Goal: Communication & Community: Participate in discussion

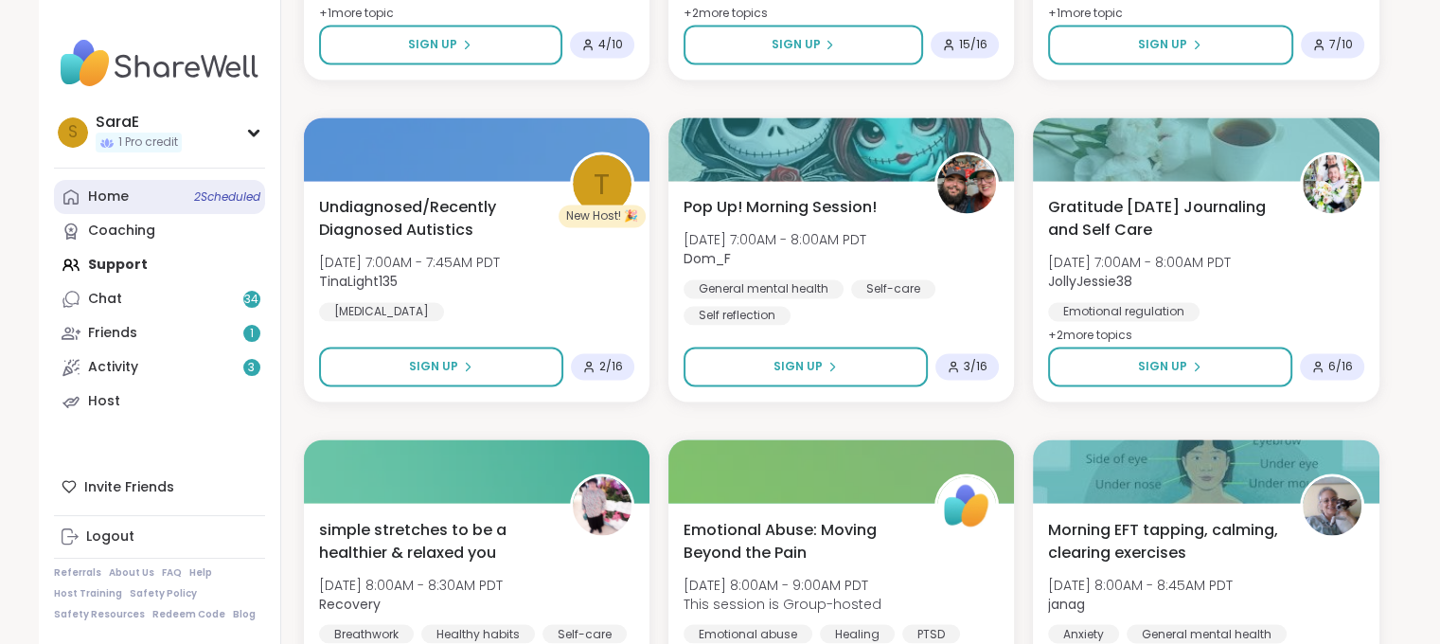
click at [129, 192] on link "Home 2 Scheduled" at bounding box center [159, 197] width 211 height 34
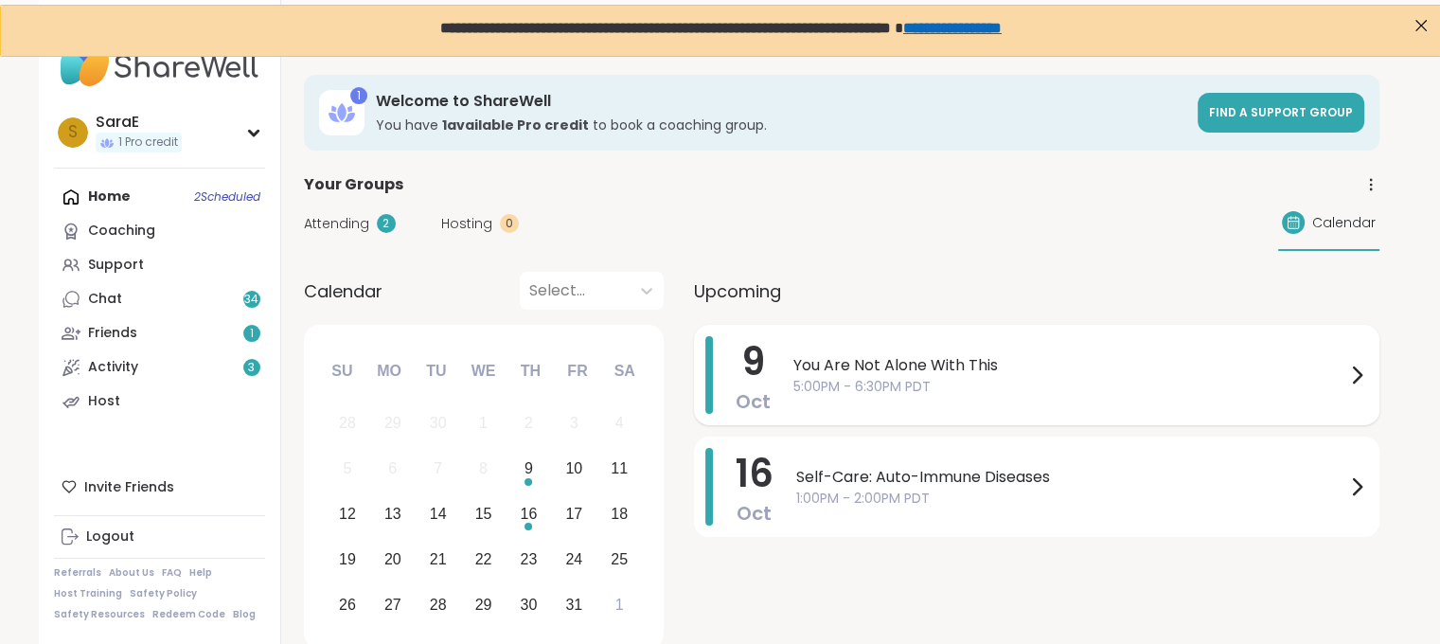
click at [931, 380] on span "5:00PM - 6:30PM PDT" at bounding box center [1069, 387] width 552 height 20
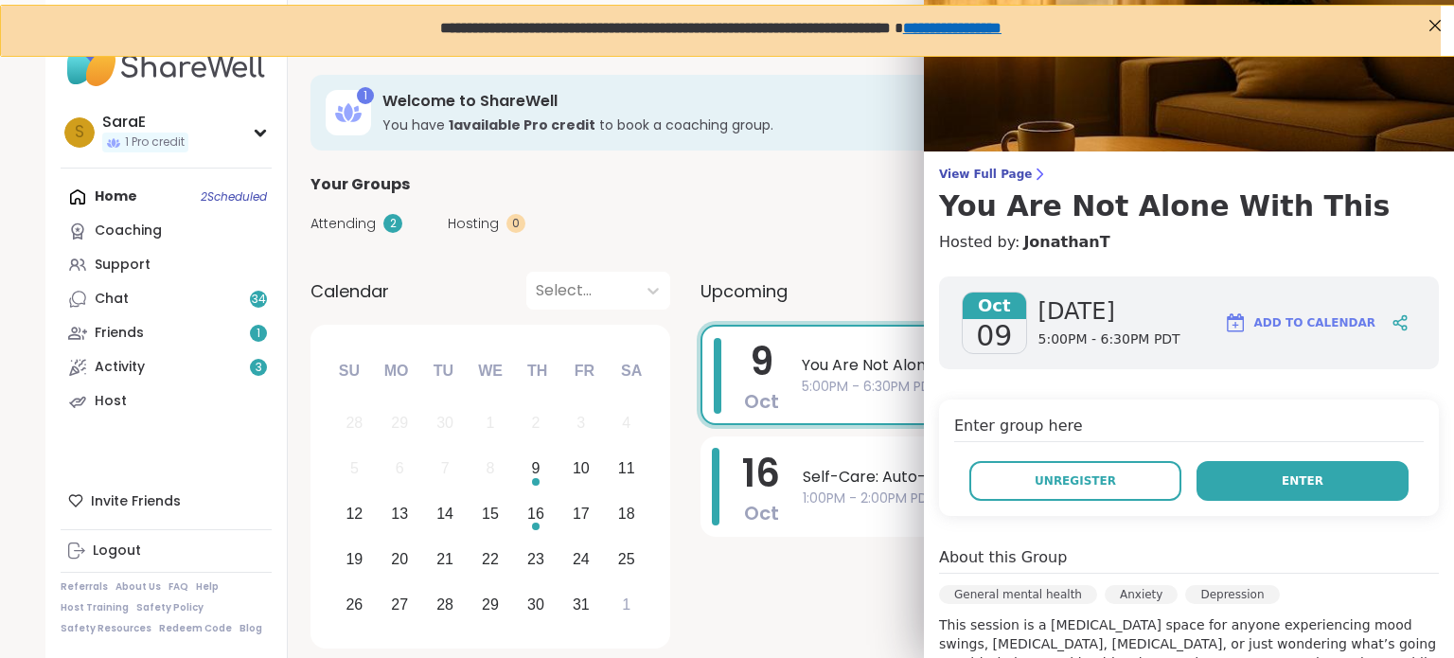
drag, startPoint x: 1240, startPoint y: 470, endPoint x: 1261, endPoint y: 466, distance: 21.2
click at [1261, 466] on button "Enter" at bounding box center [1302, 481] width 212 height 40
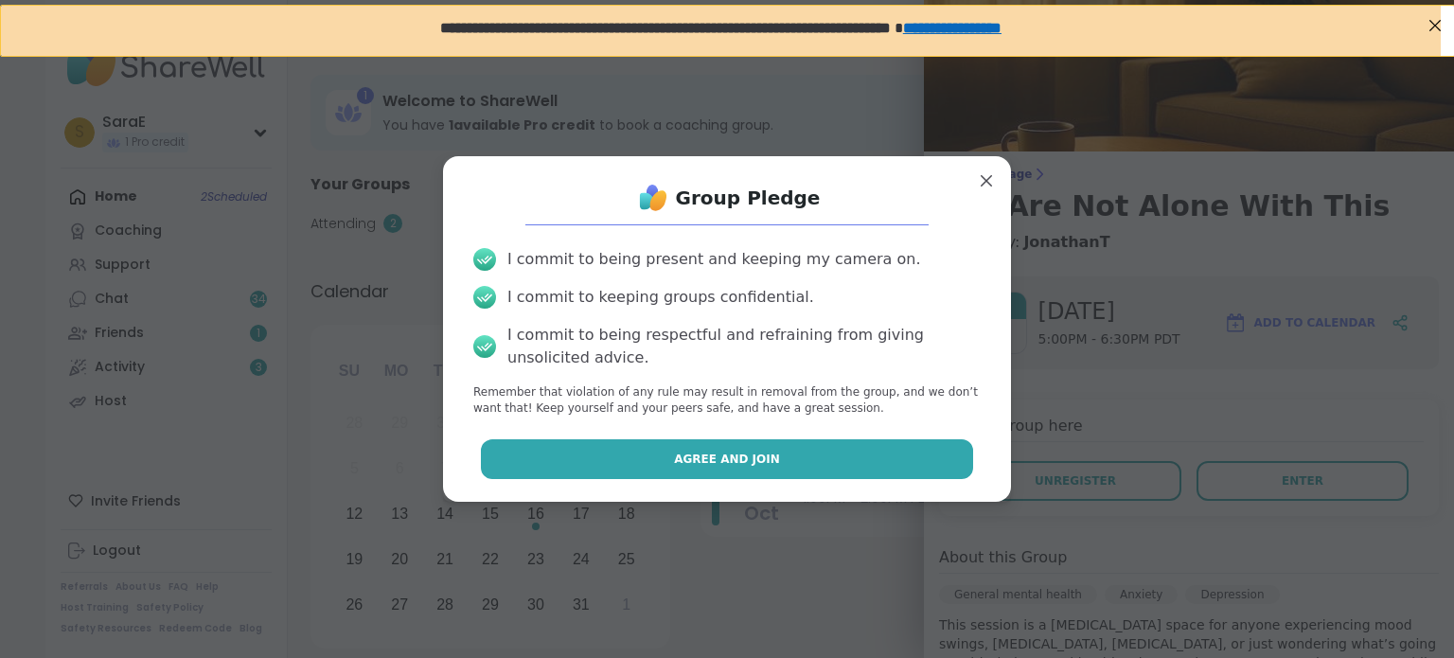
click at [876, 459] on button "Agree and Join" at bounding box center [727, 459] width 493 height 40
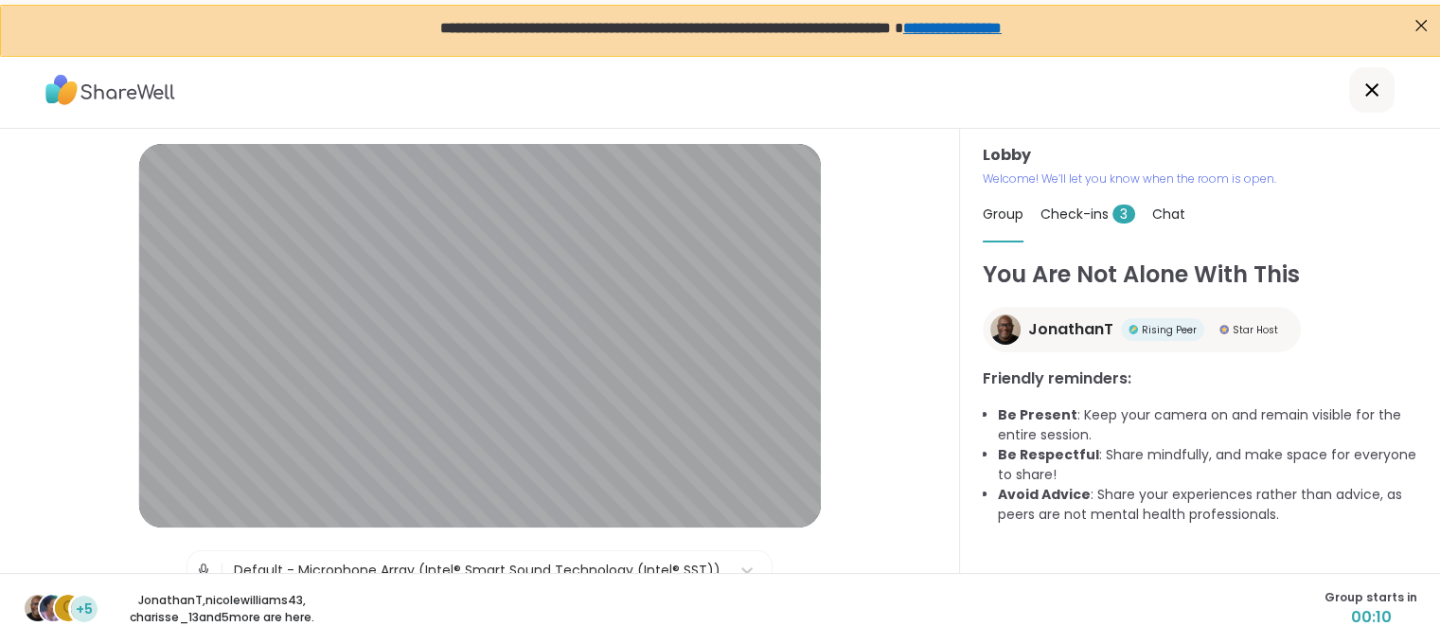
scroll to position [65, 0]
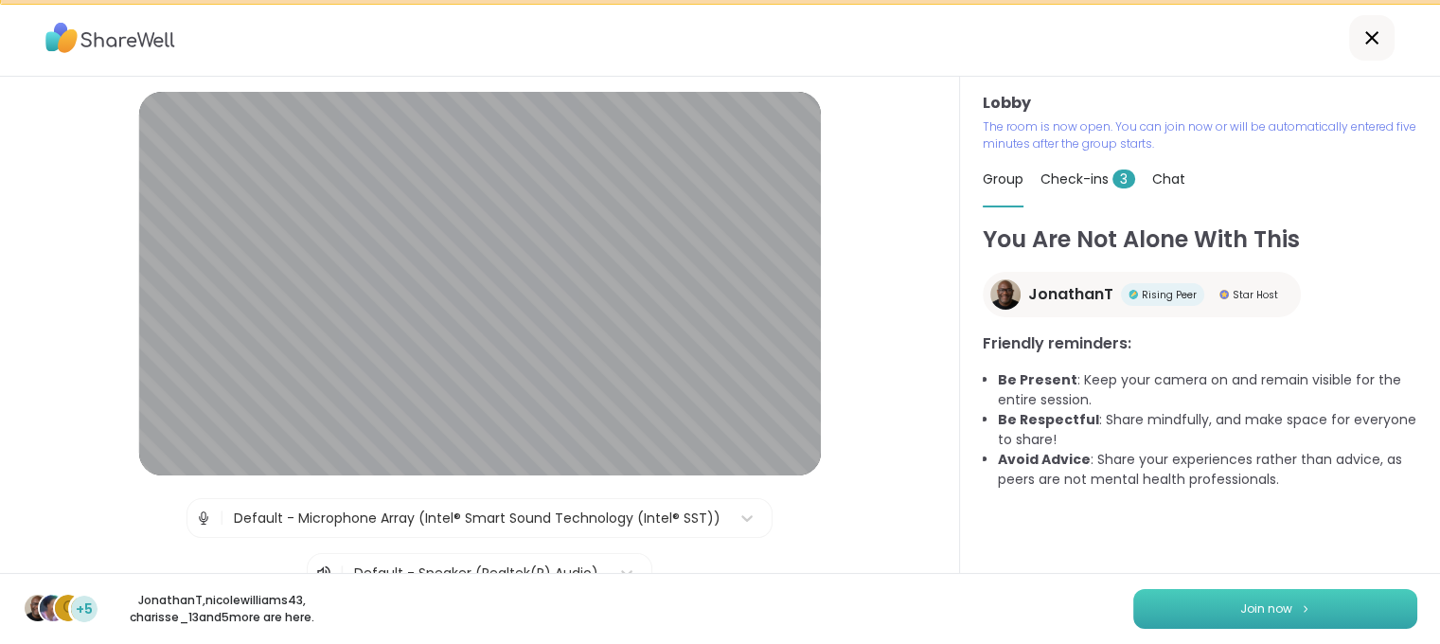
click at [1269, 611] on span "Join now" at bounding box center [1266, 608] width 52 height 17
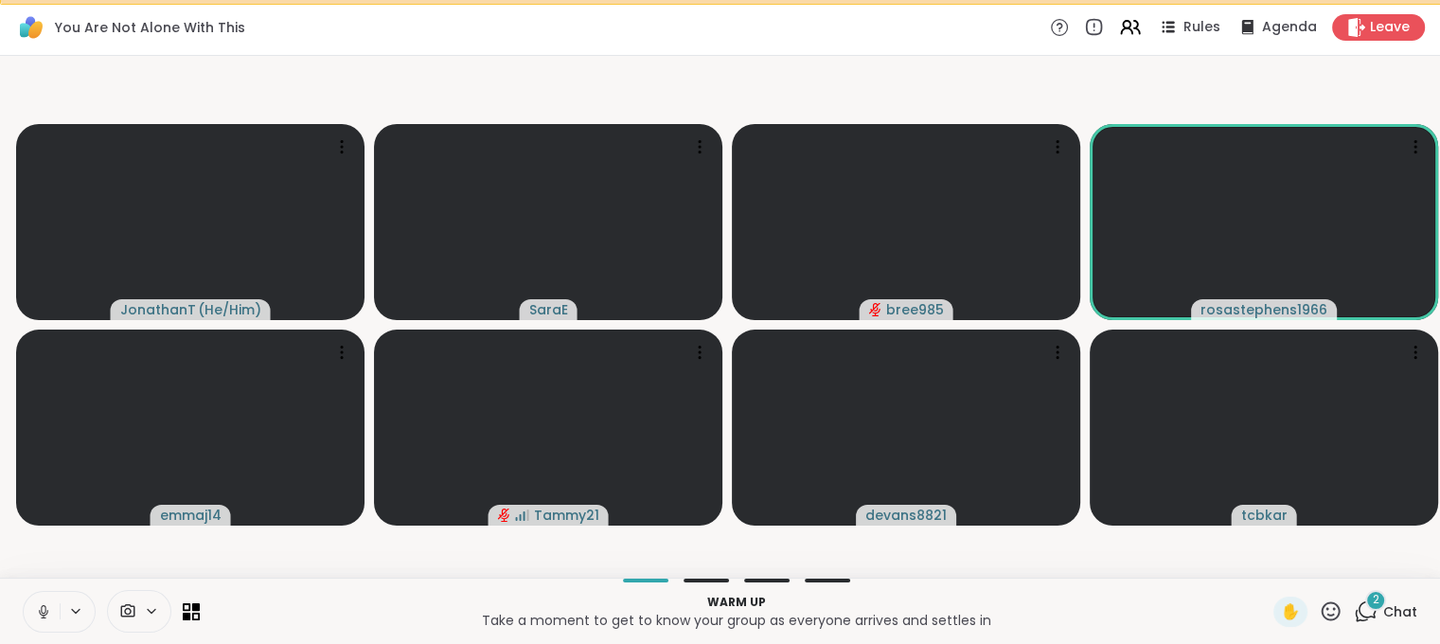
scroll to position [52, 0]
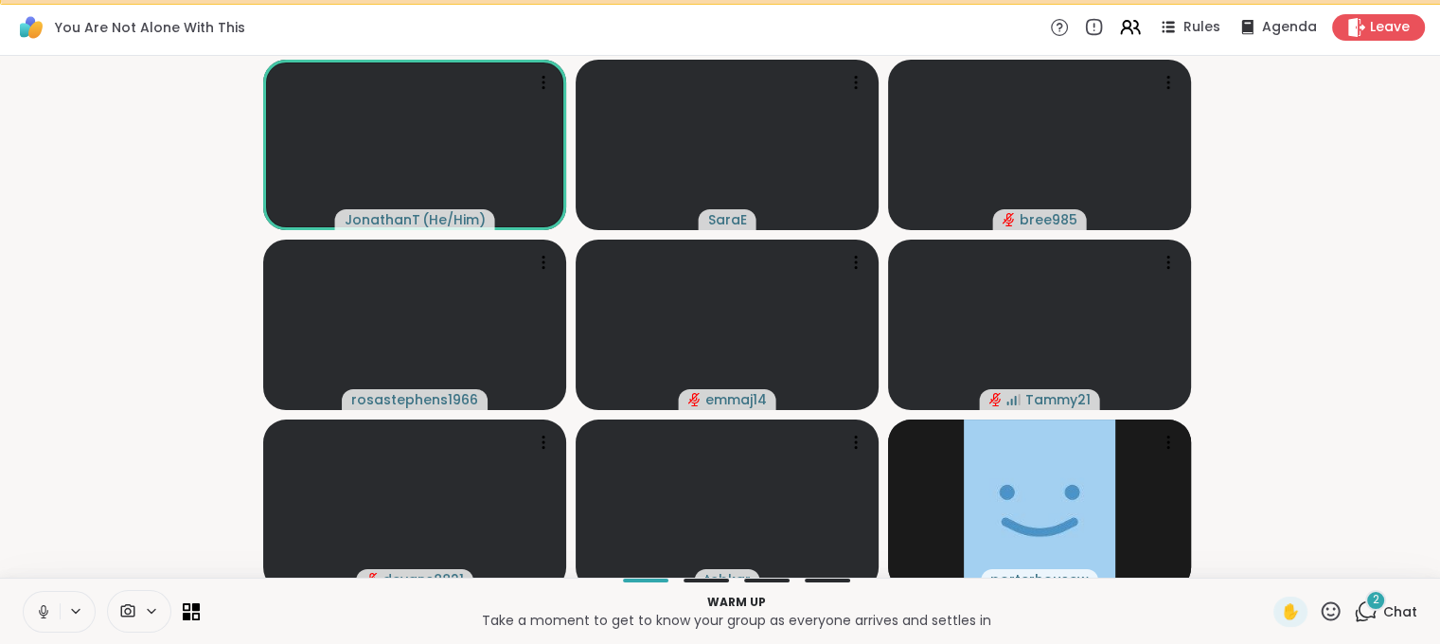
click at [40, 614] on icon at bounding box center [43, 612] width 9 height 6
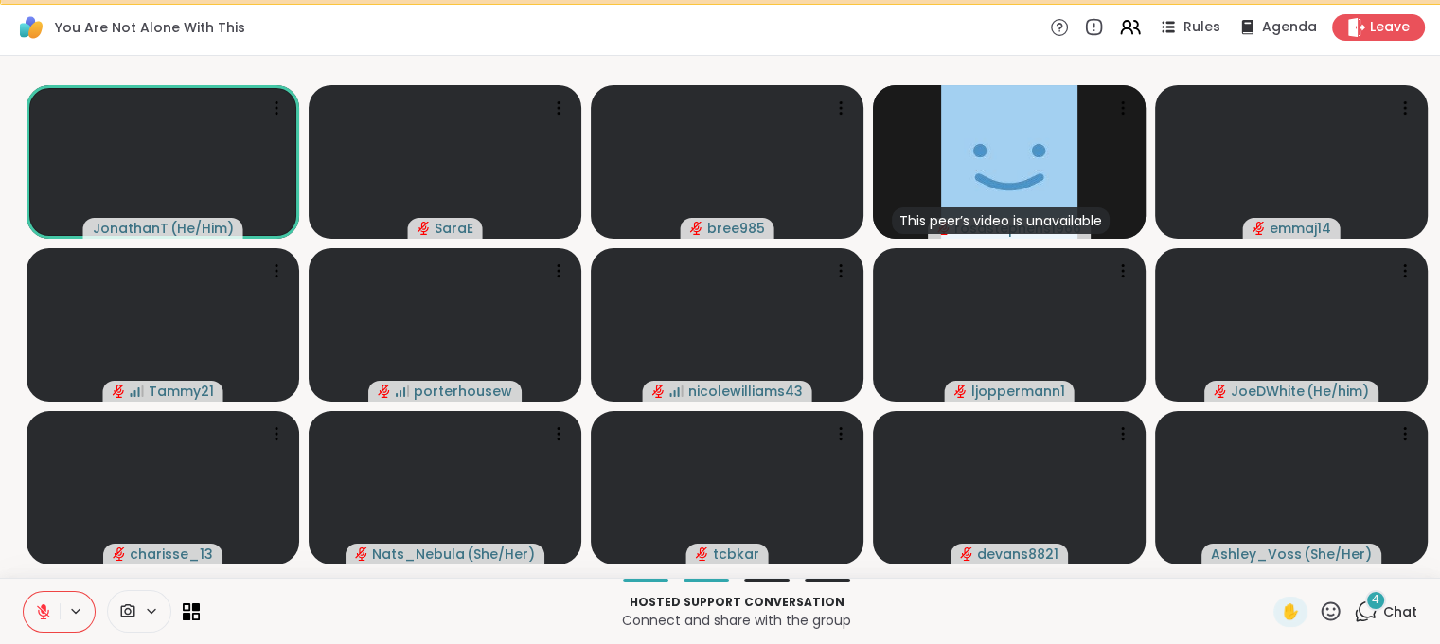
click at [1378, 608] on span "4" at bounding box center [1376, 600] width 8 height 16
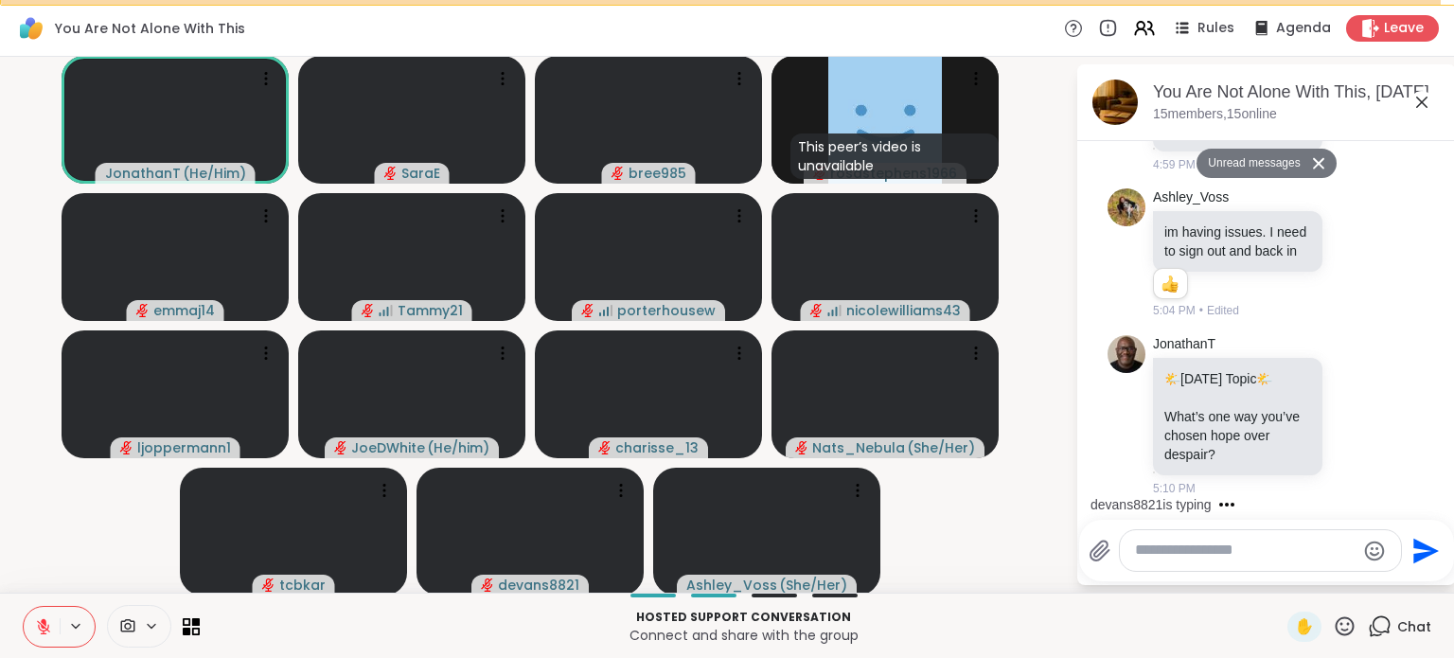
scroll to position [0, 0]
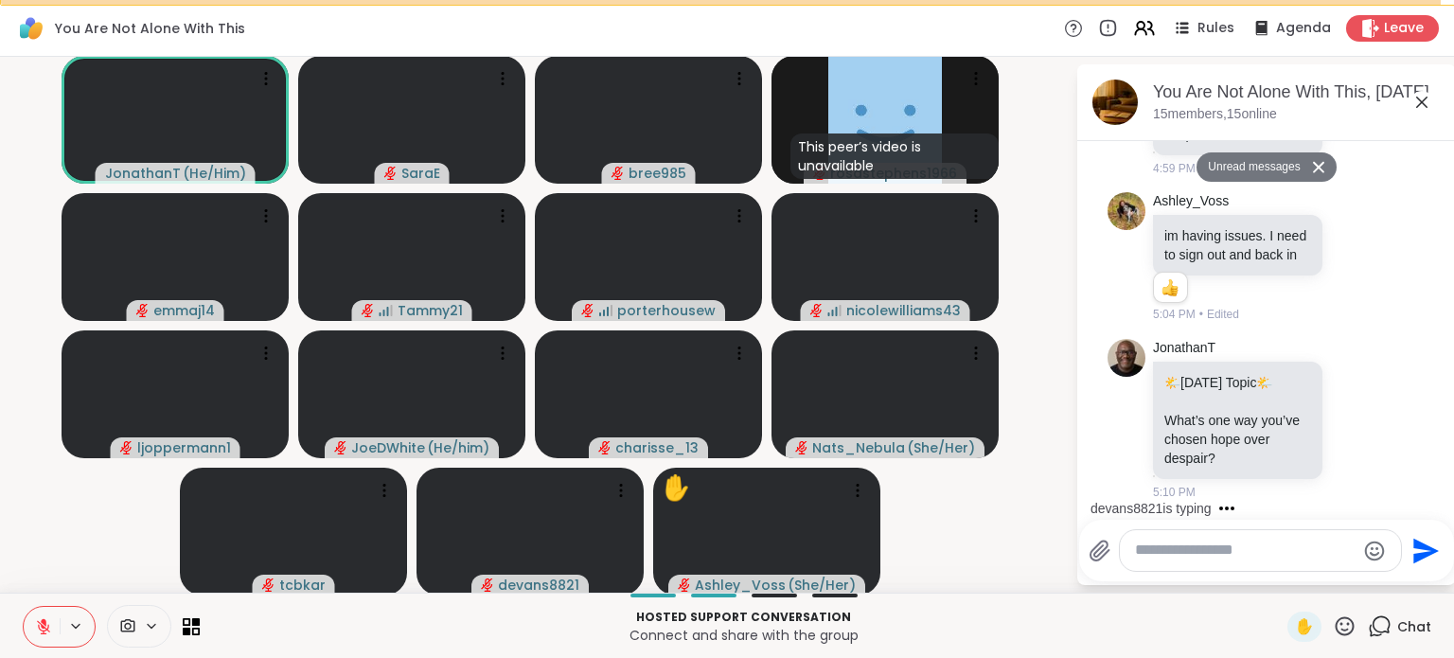
click at [1410, 97] on icon at bounding box center [1421, 102] width 23 height 23
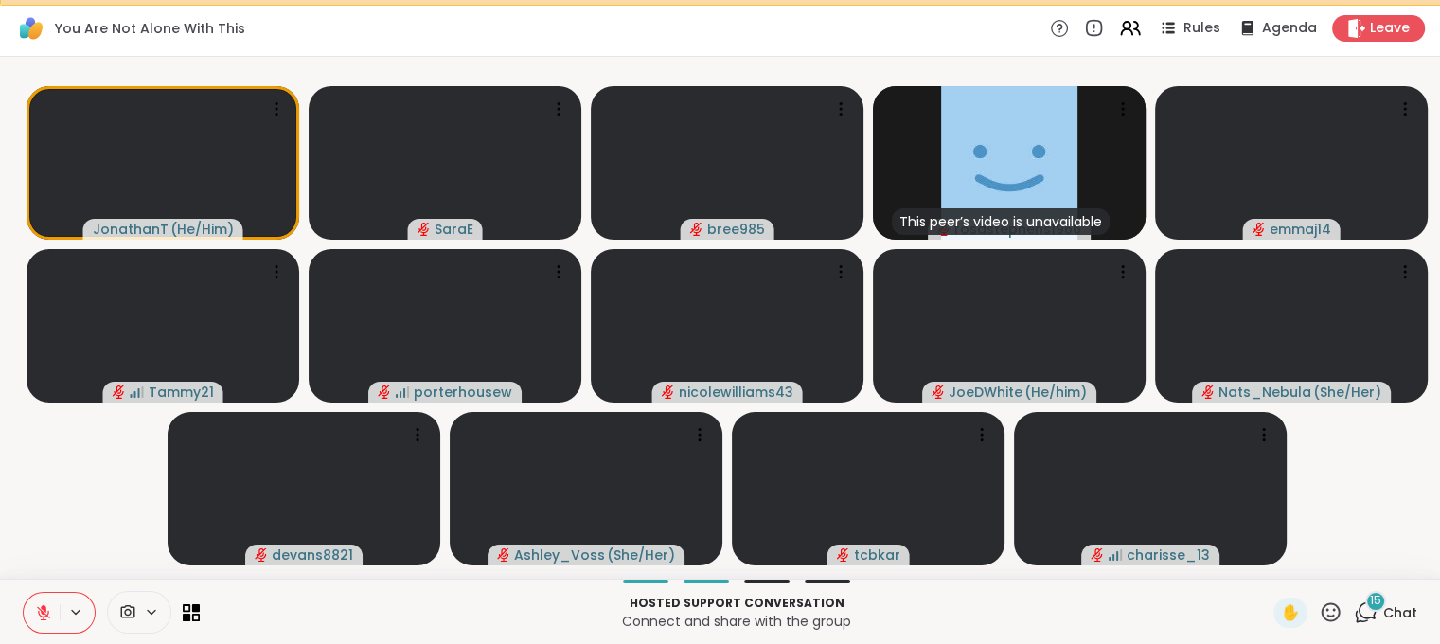
click at [1380, 628] on div "15 Chat" at bounding box center [1385, 612] width 63 height 30
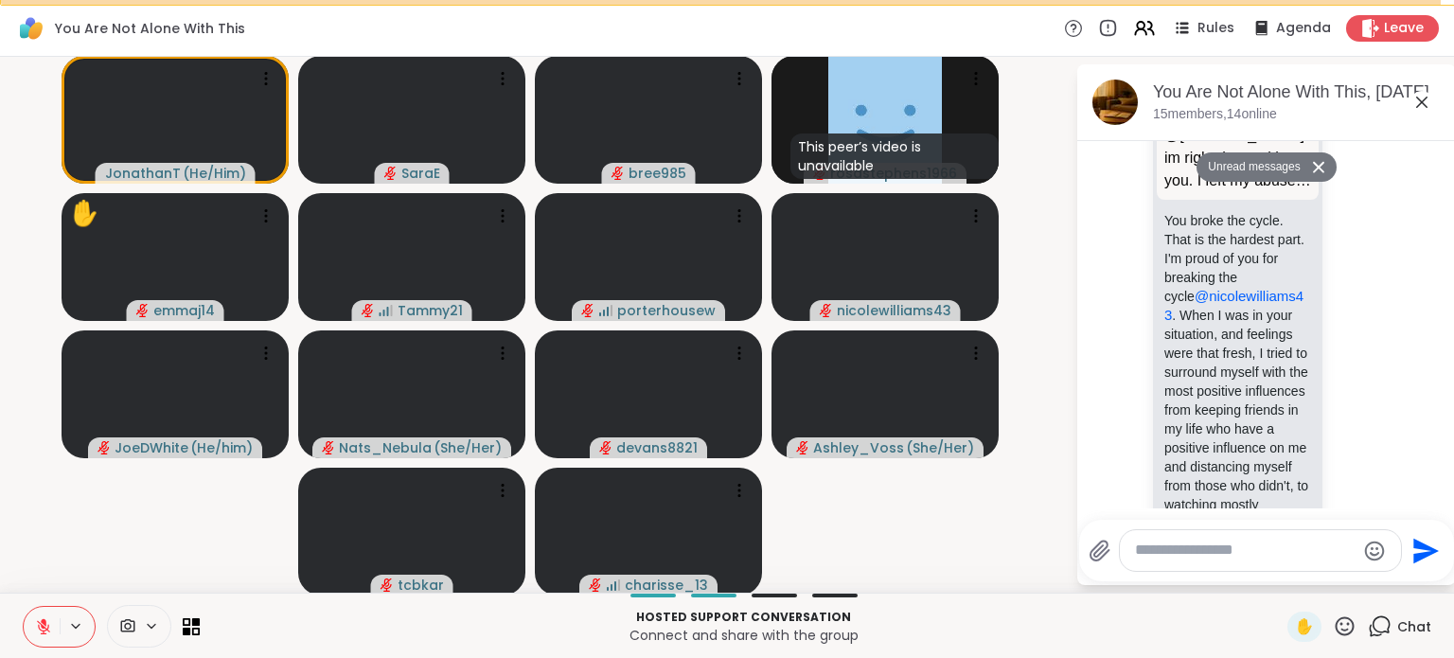
scroll to position [5786, 0]
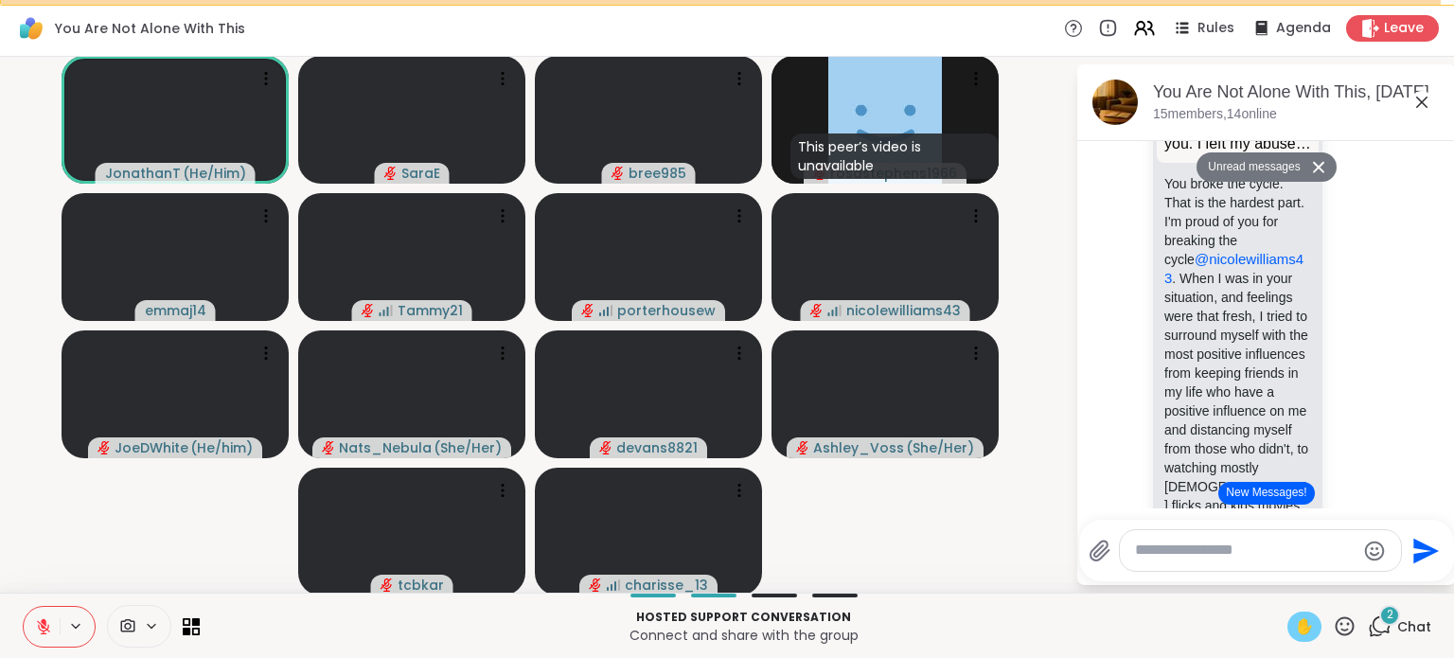
click at [1295, 628] on span "✋" at bounding box center [1304, 626] width 19 height 23
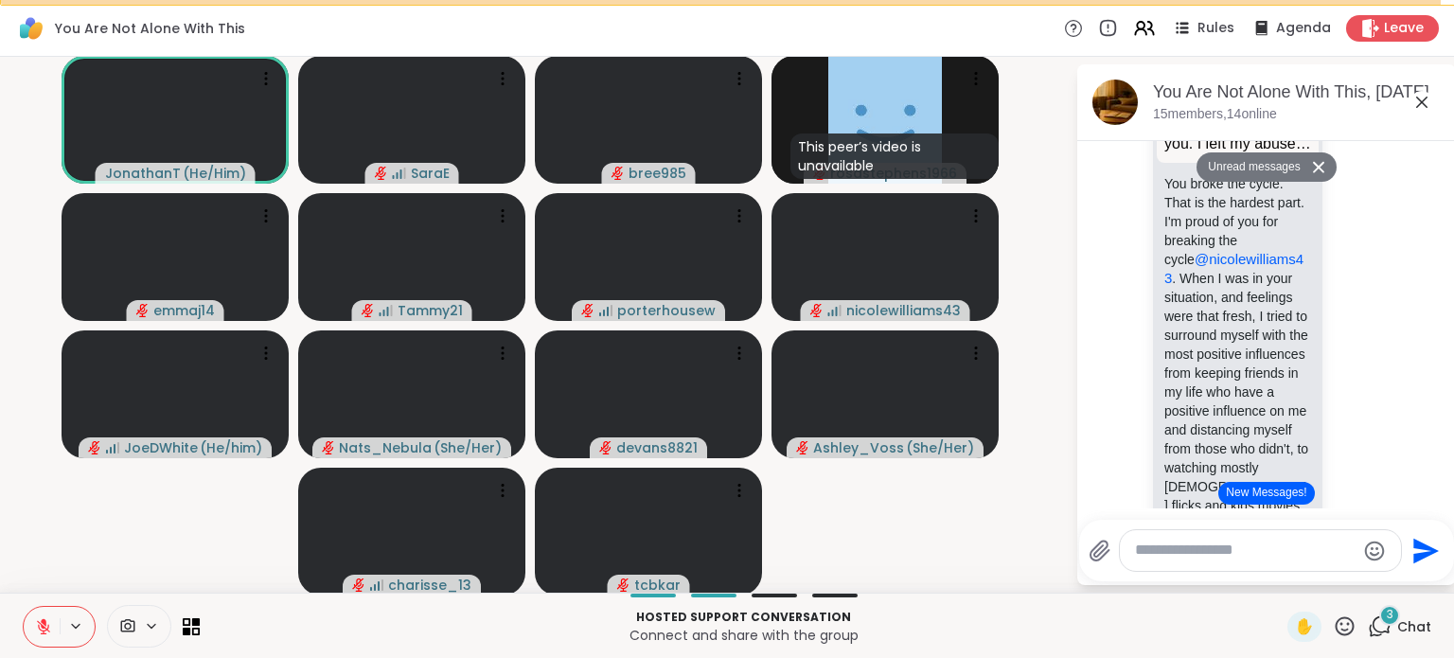
click at [44, 624] on icon at bounding box center [44, 622] width 6 height 8
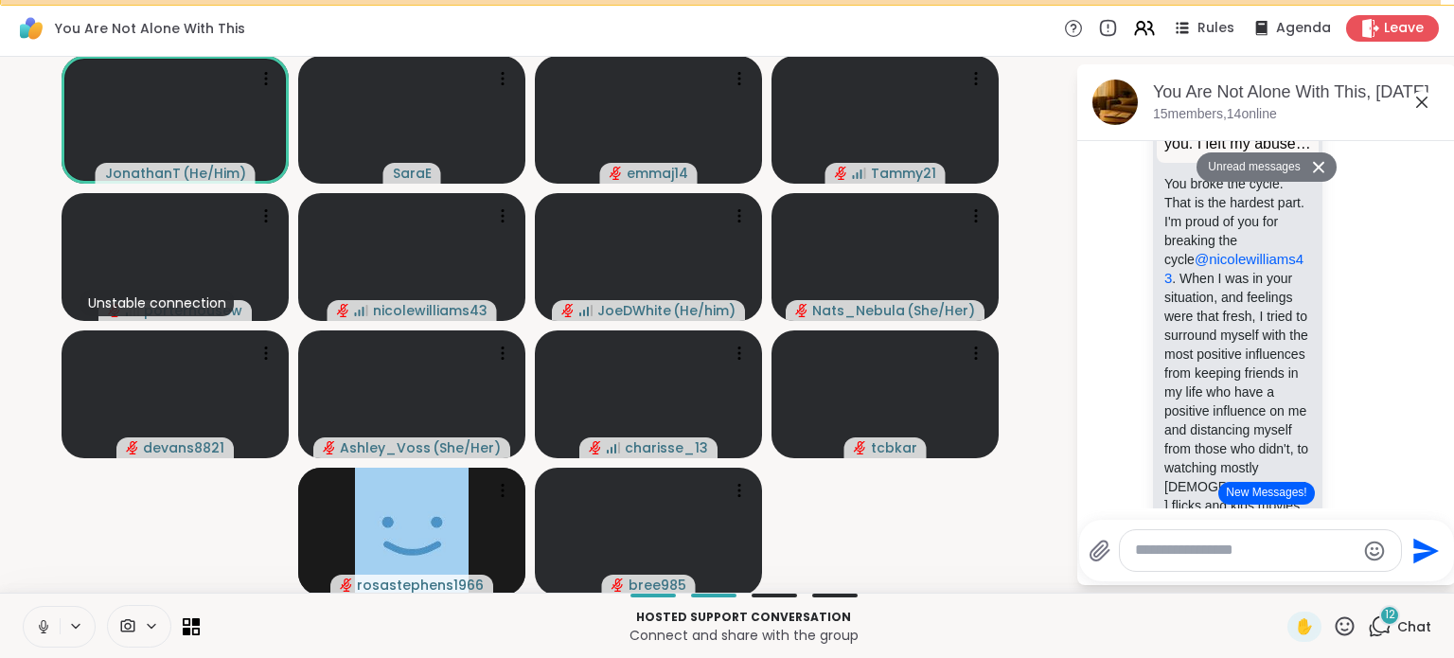
click at [40, 629] on icon at bounding box center [43, 626] width 17 height 17
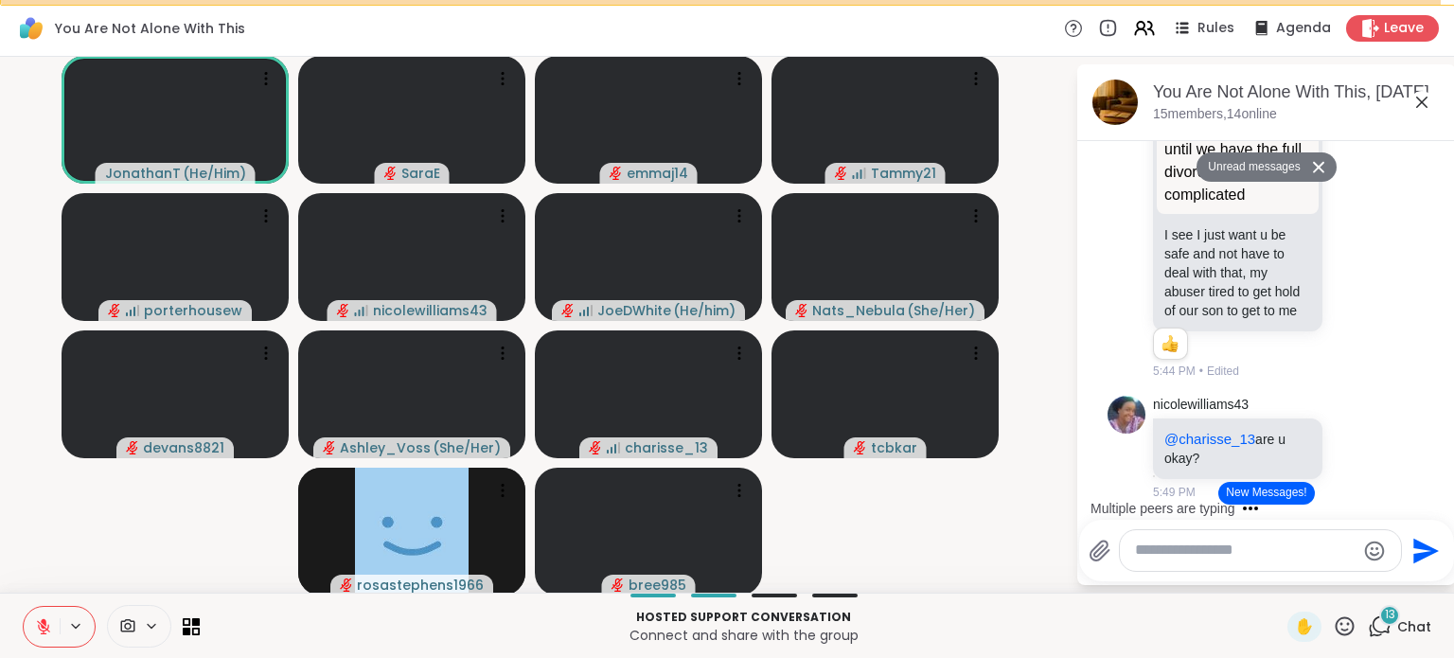
scroll to position [10155, 0]
click at [1439, 469] on html "You Are Not Alone With This Rules Agenda Leave JonathanT ( He/Him ) SaraE emmaj…" at bounding box center [727, 304] width 1454 height 710
click at [1420, 500] on div "emmajkantor is typing" at bounding box center [1270, 508] width 371 height 30
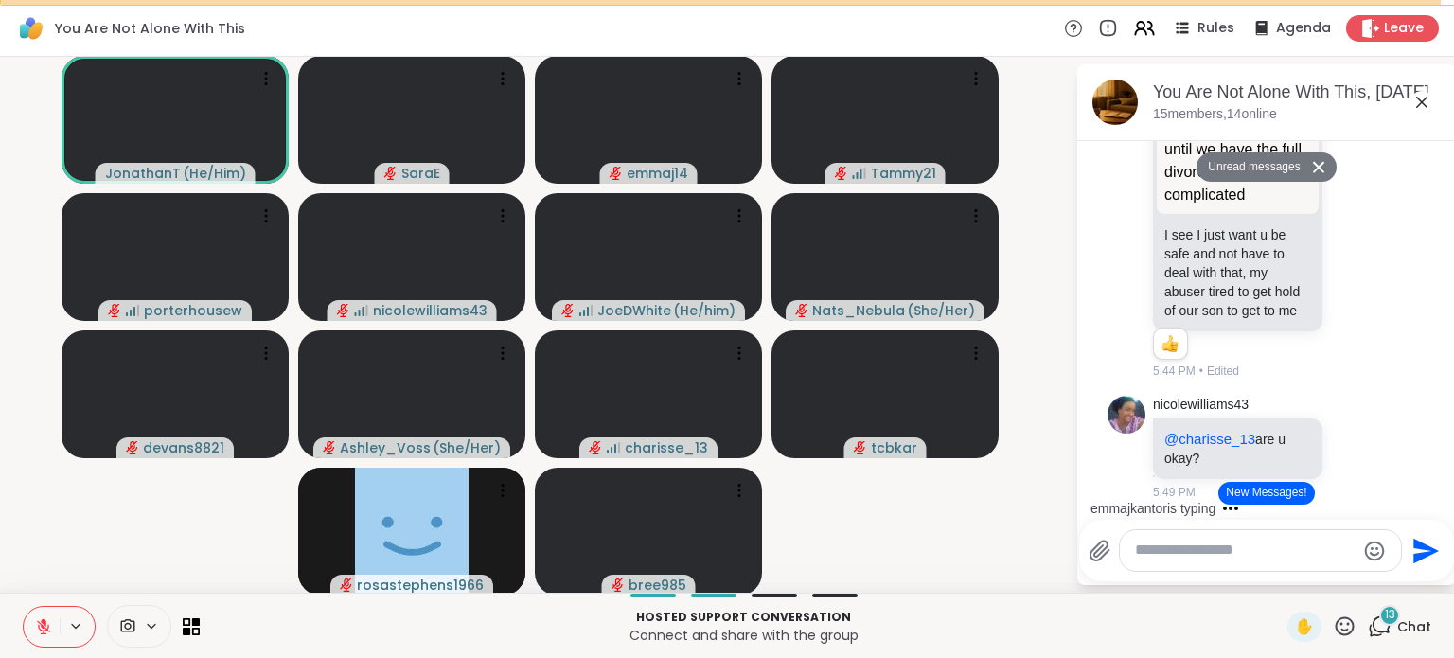
click at [1420, 500] on div "emmajkantor is typing" at bounding box center [1270, 508] width 371 height 30
click at [1420, 500] on div "[DATE] 3:33 PM JonathanT This message was deleted 3:33 PM [DATE] 1:56 PM [PERSO…" at bounding box center [1266, 324] width 379 height 367
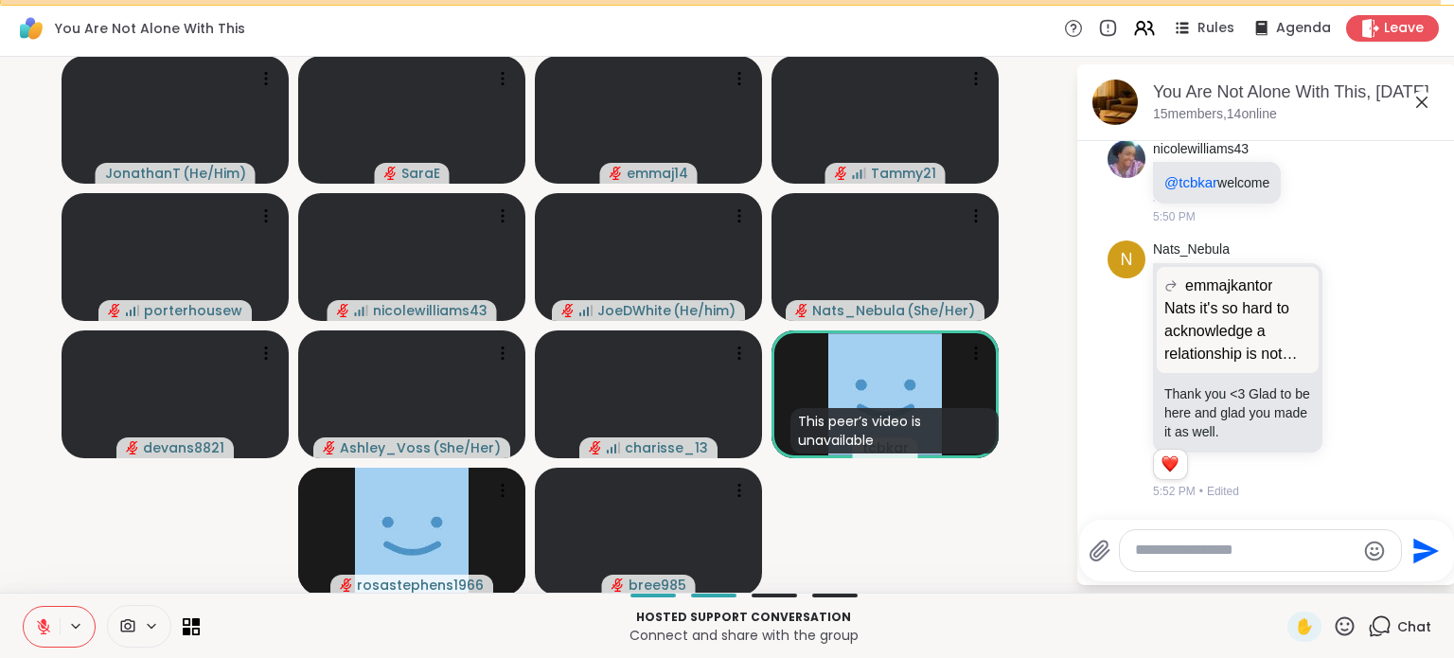
scroll to position [11246, 0]
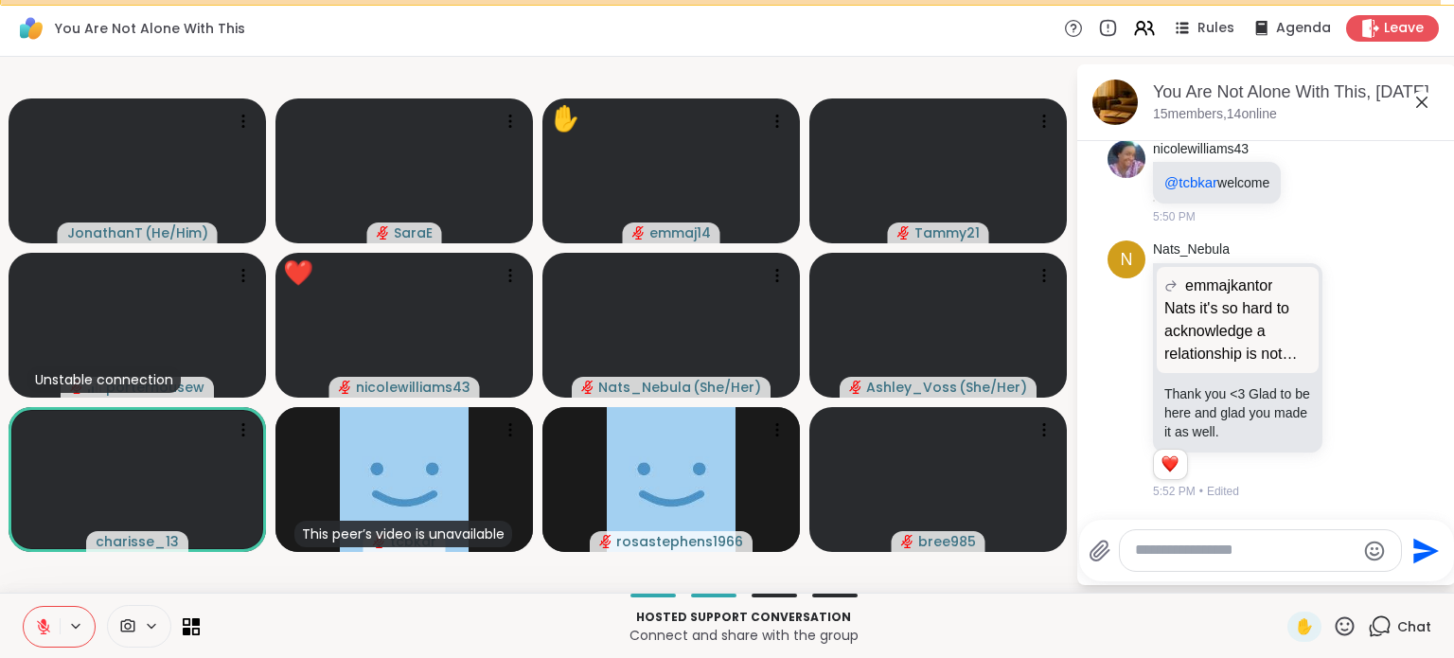
click at [1333, 627] on icon at bounding box center [1345, 626] width 24 height 24
click at [1280, 576] on span "❤️" at bounding box center [1289, 576] width 19 height 23
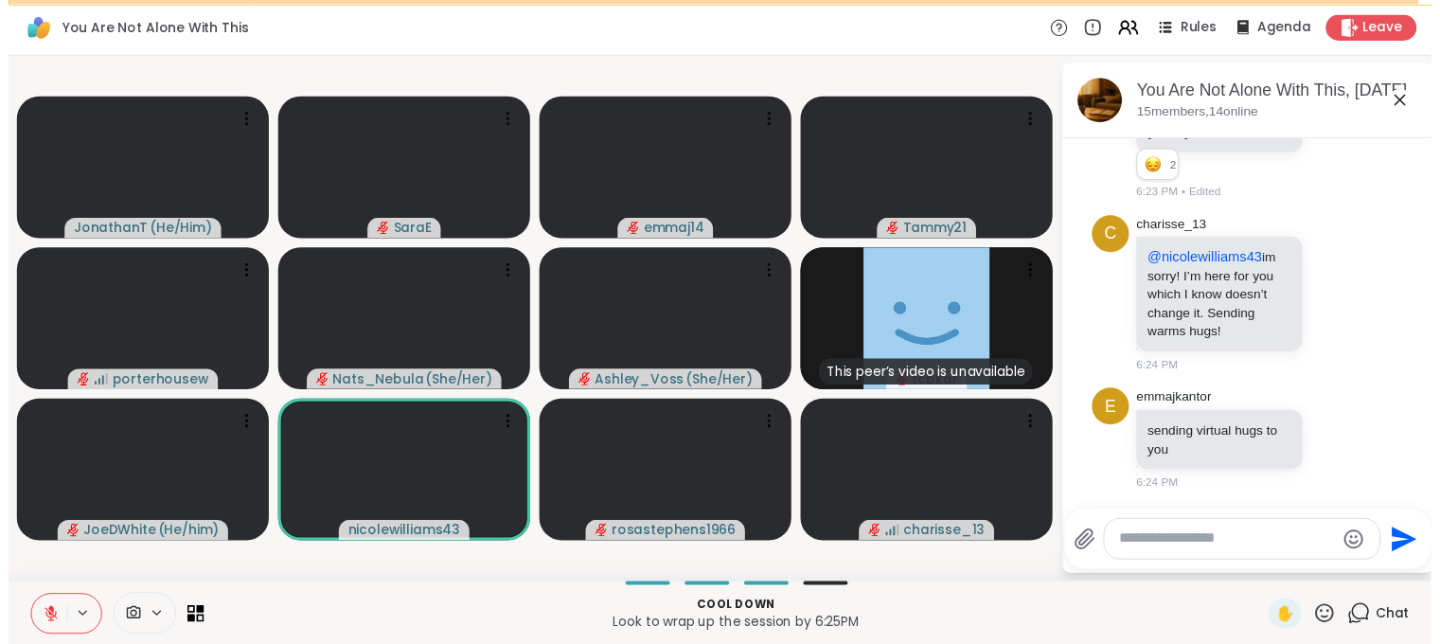
scroll to position [14206, 0]
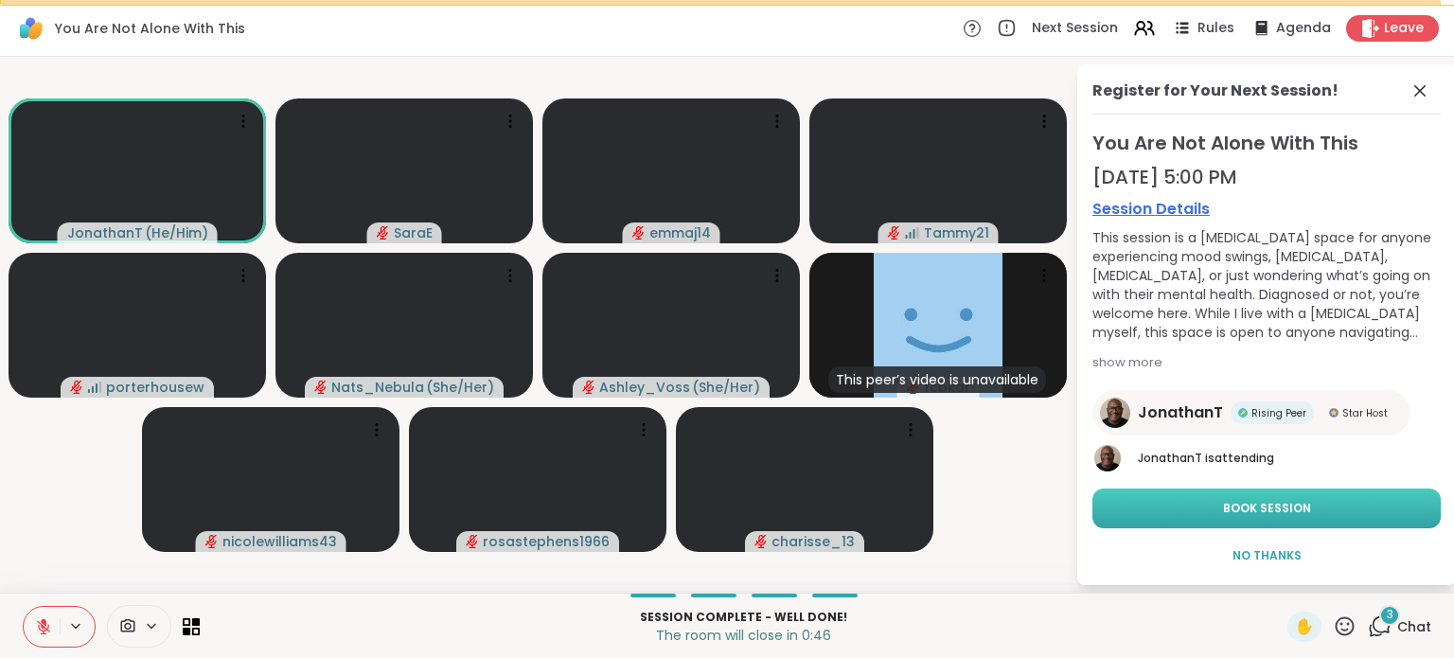
click at [1299, 501] on span "Book Session" at bounding box center [1267, 508] width 88 height 17
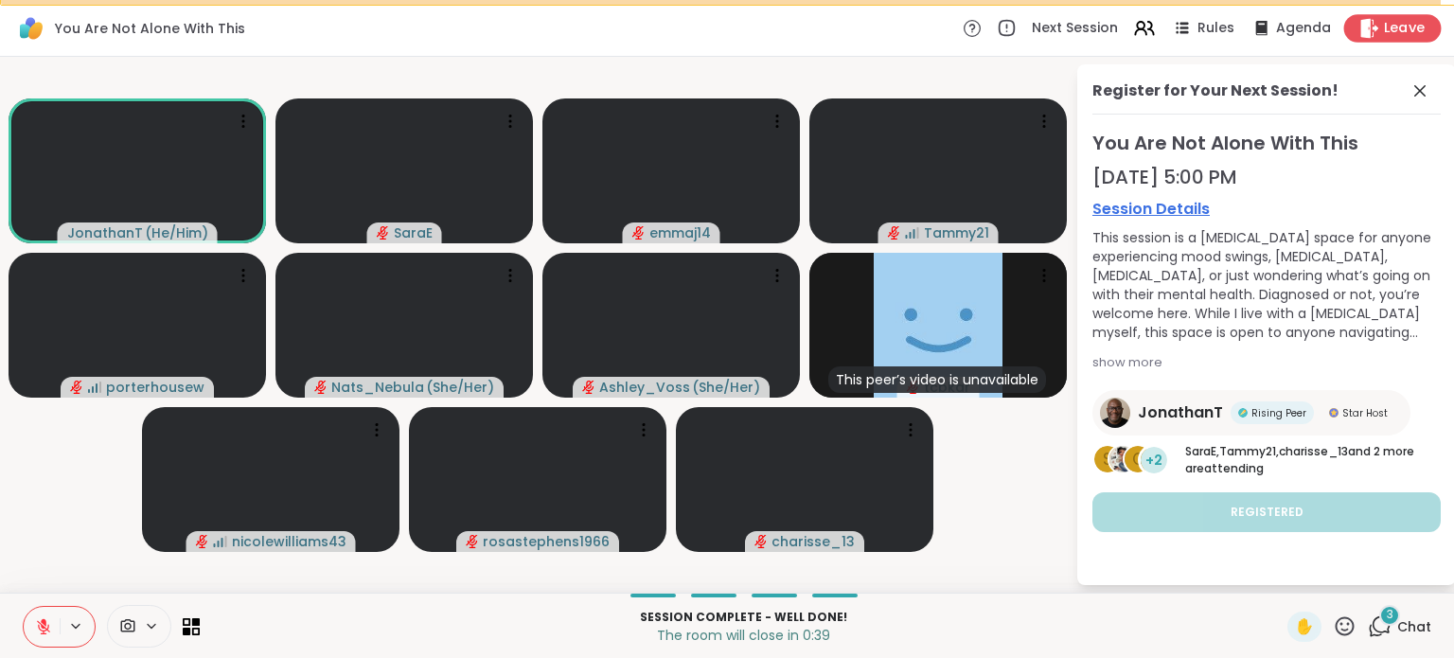
click at [1384, 21] on span "Leave" at bounding box center [1405, 29] width 42 height 20
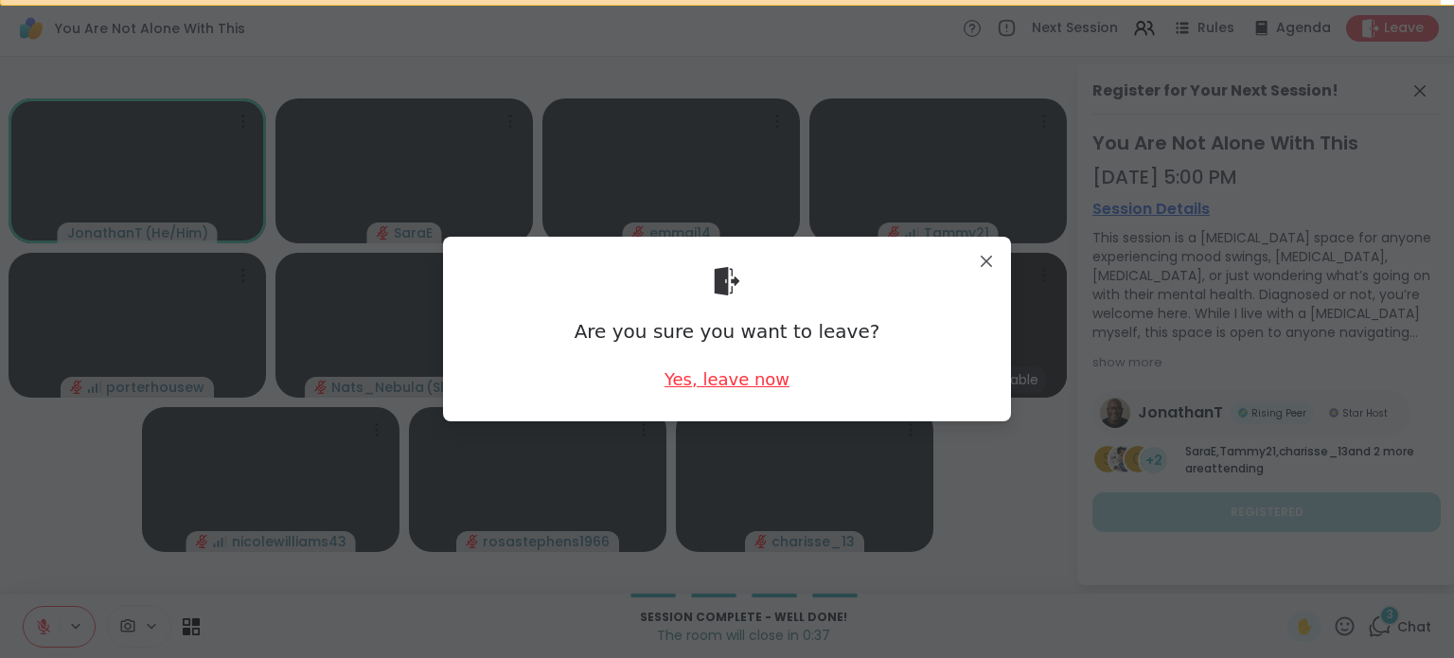
click at [743, 384] on div "Yes, leave now" at bounding box center [727, 379] width 125 height 24
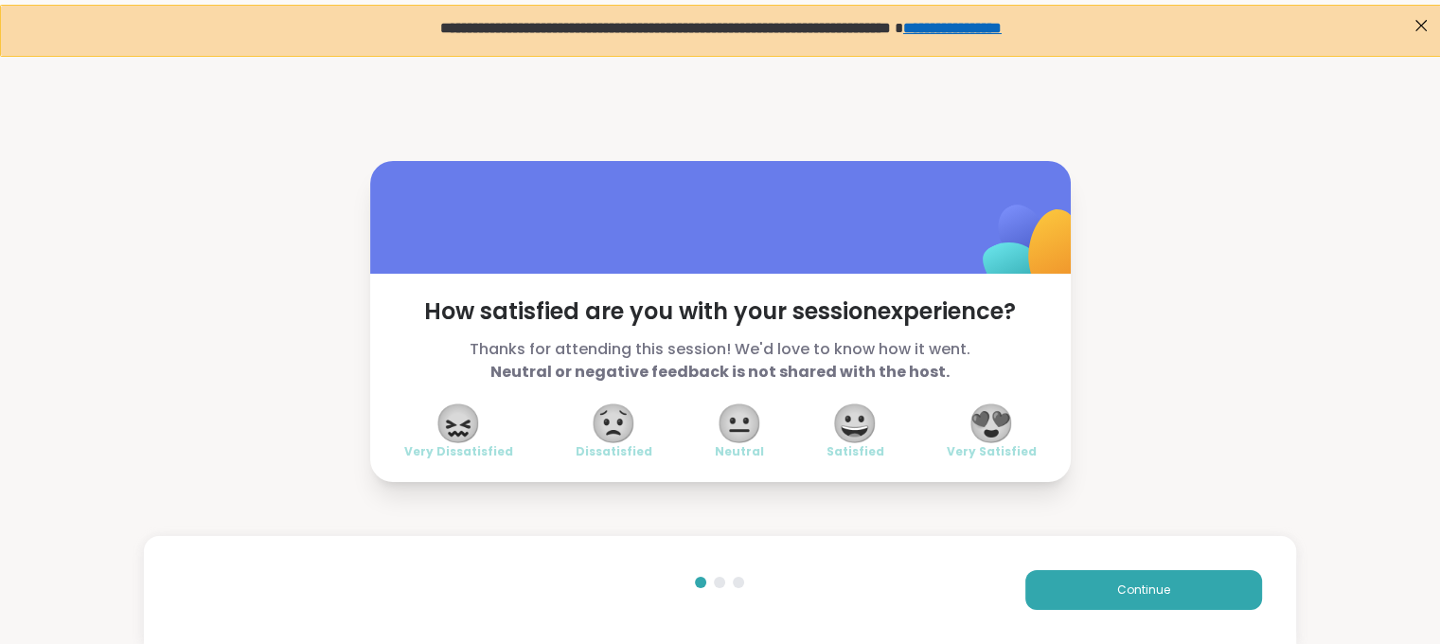
click at [733, 437] on span "😐" at bounding box center [739, 423] width 47 height 34
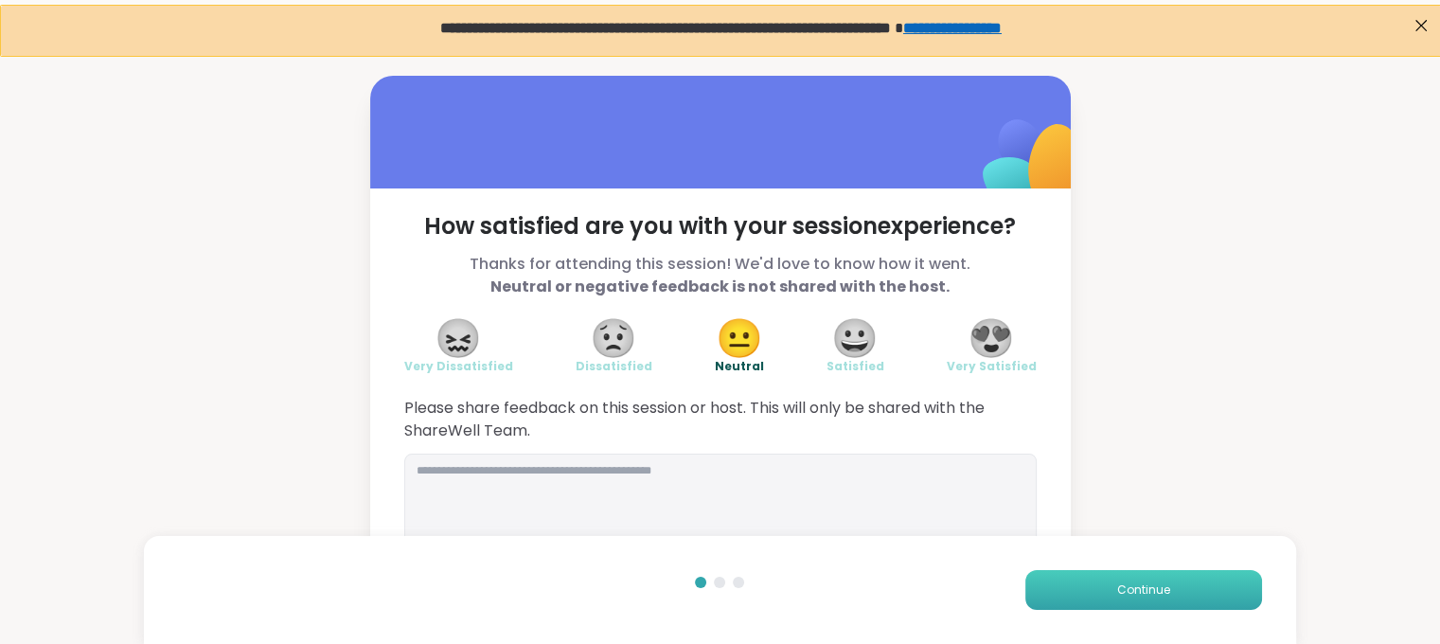
click at [1117, 594] on span "Continue" at bounding box center [1143, 589] width 53 height 17
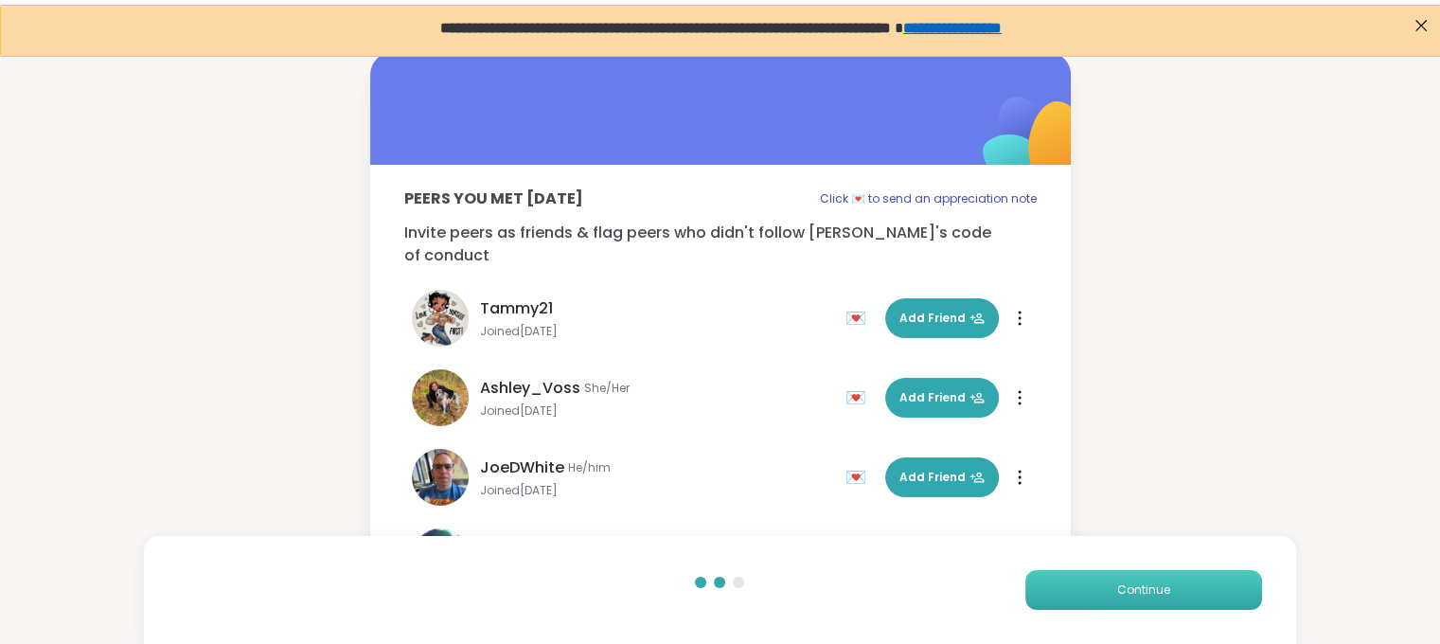
click at [1166, 592] on span "Continue" at bounding box center [1143, 589] width 53 height 17
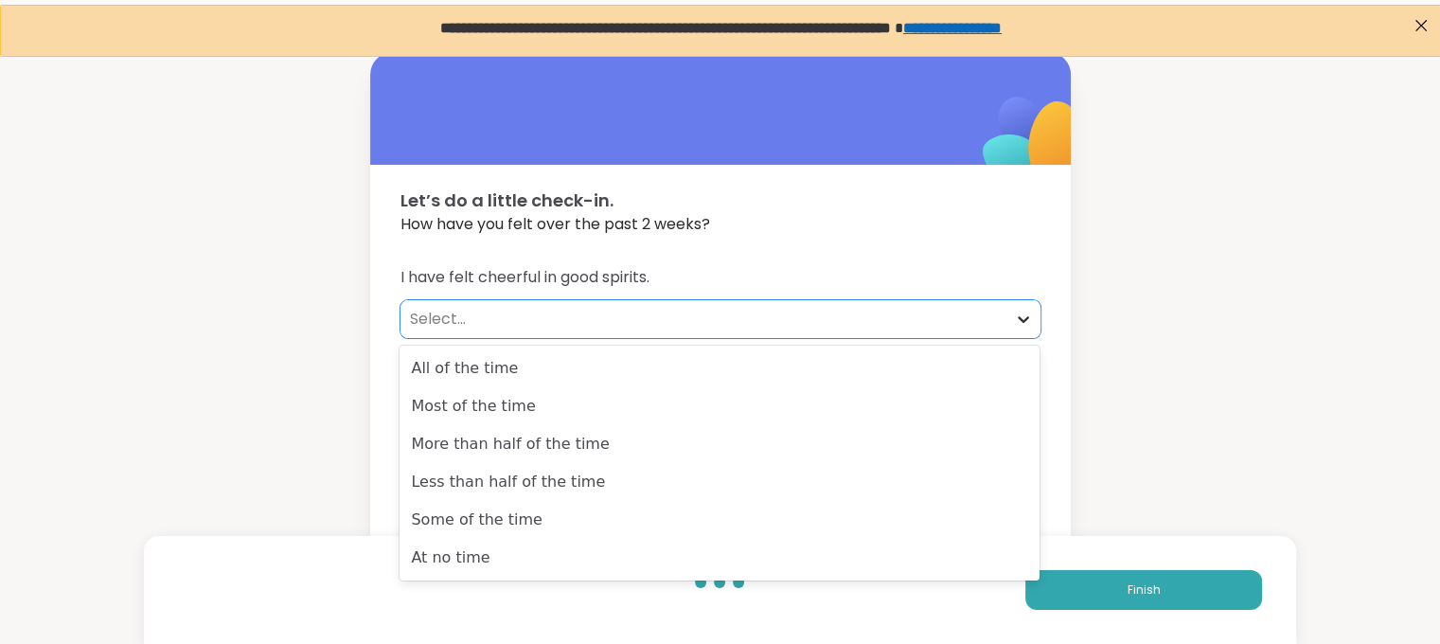
click at [1021, 318] on icon at bounding box center [1023, 319] width 19 height 19
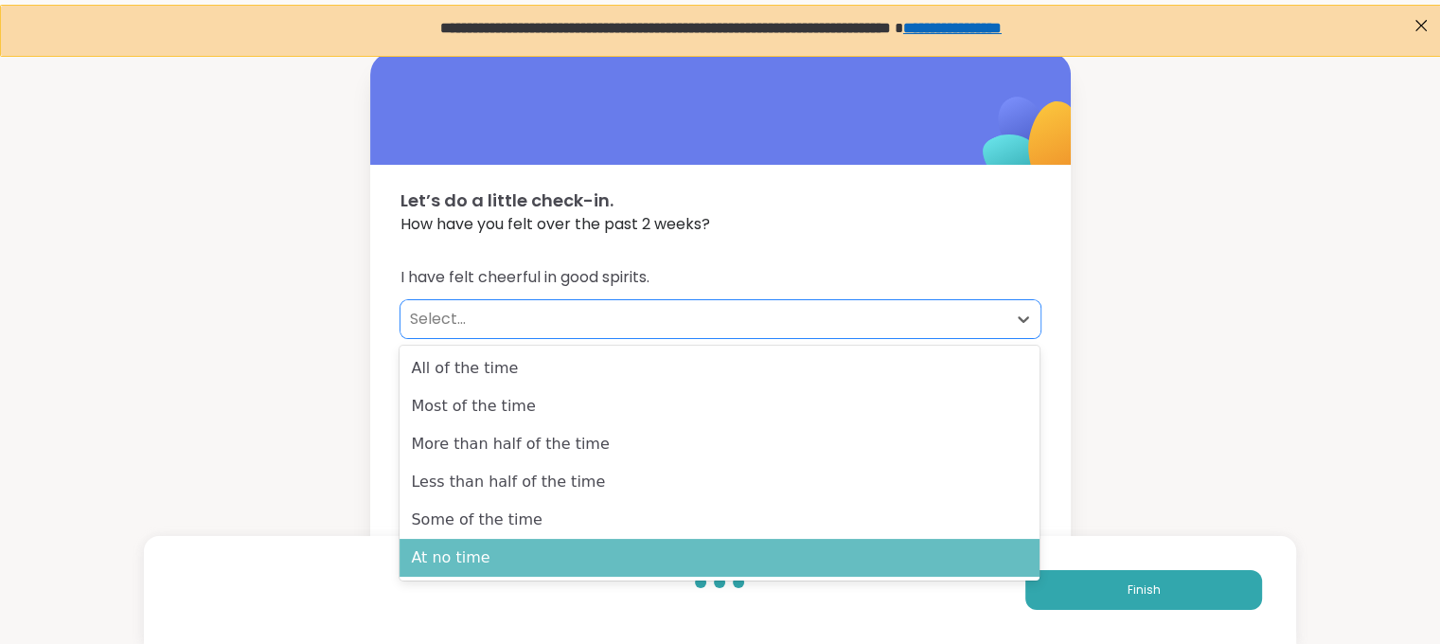
click at [632, 548] on div "At no time" at bounding box center [719, 558] width 640 height 38
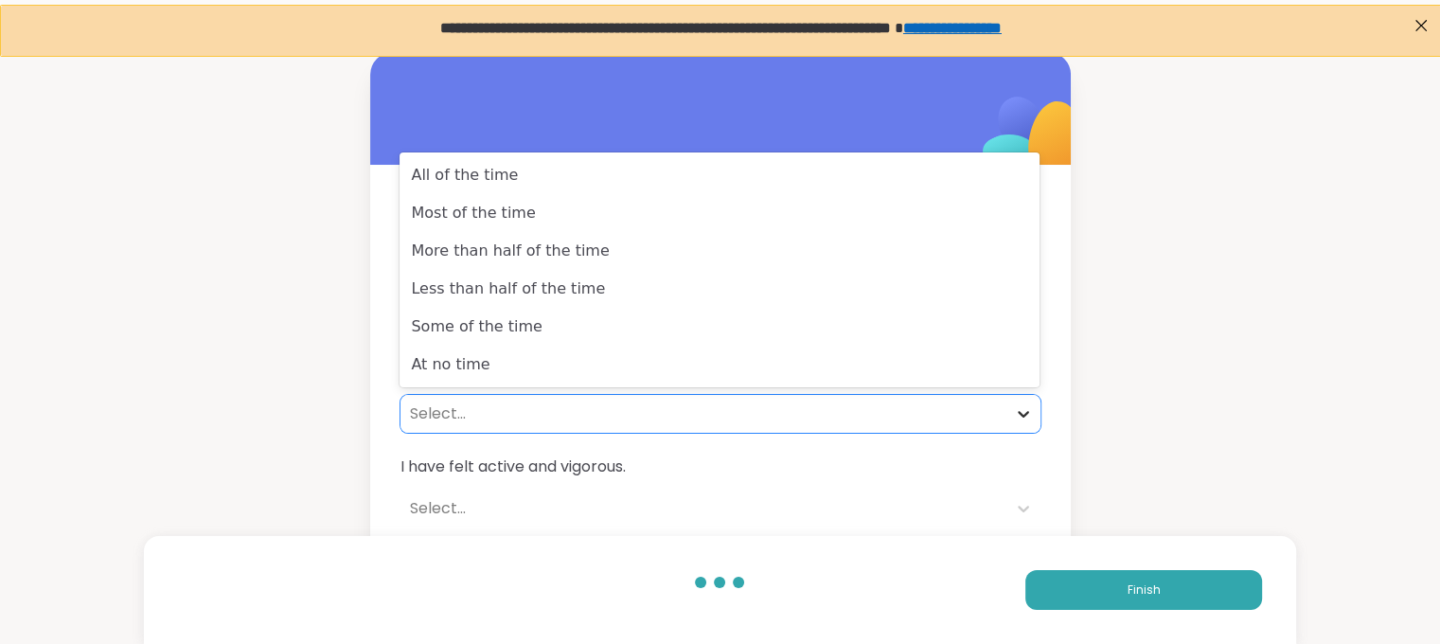
click at [1019, 416] on icon at bounding box center [1023, 413] width 19 height 19
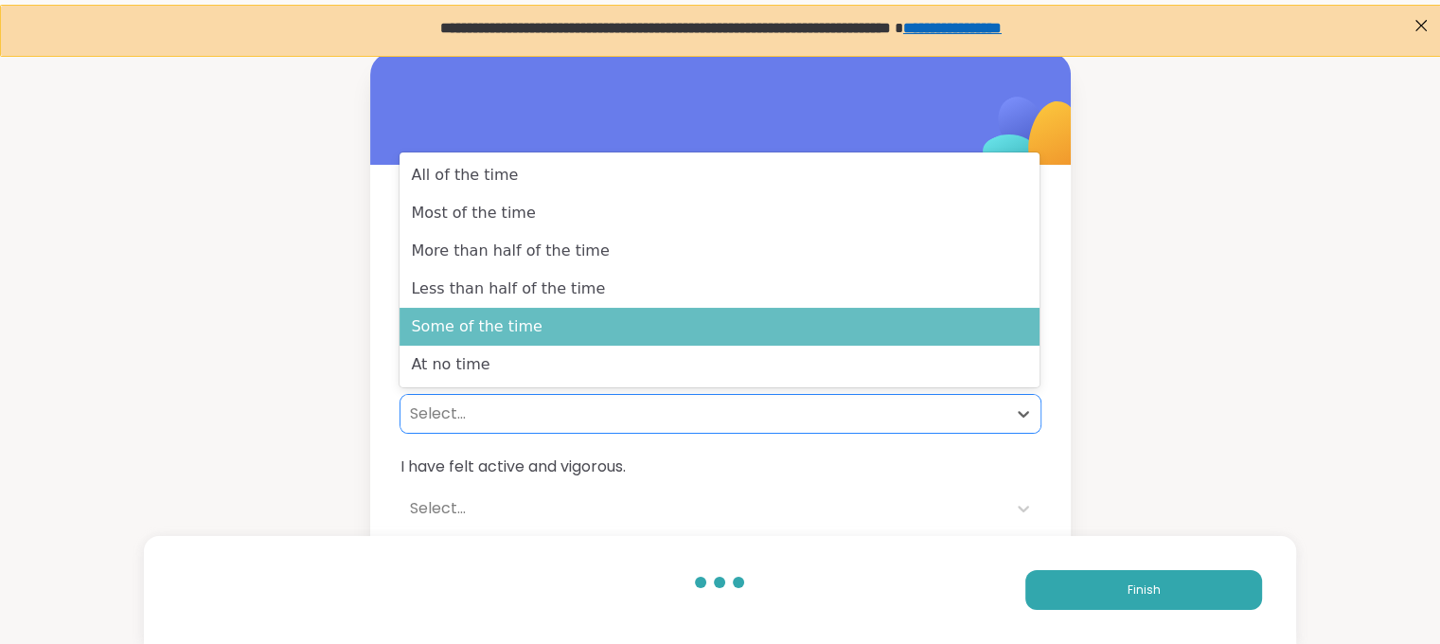
click at [957, 331] on div "Some of the time" at bounding box center [719, 327] width 640 height 38
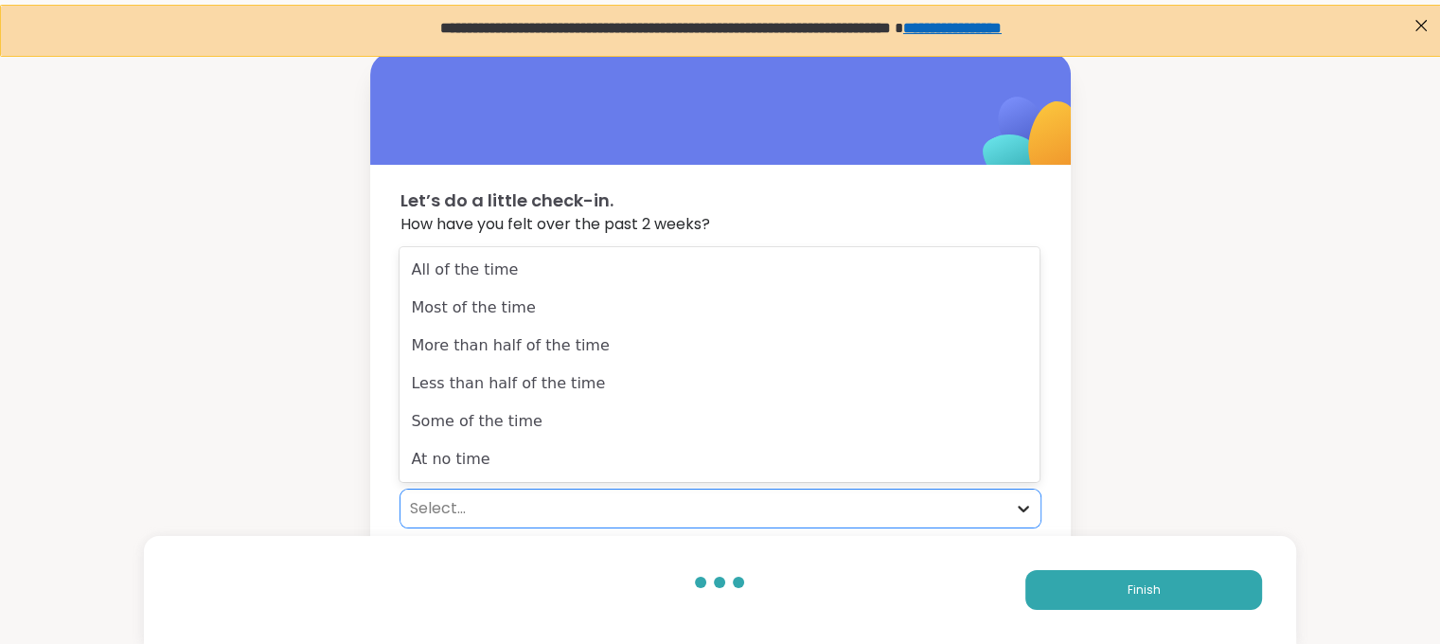
click at [1027, 504] on icon at bounding box center [1023, 508] width 19 height 19
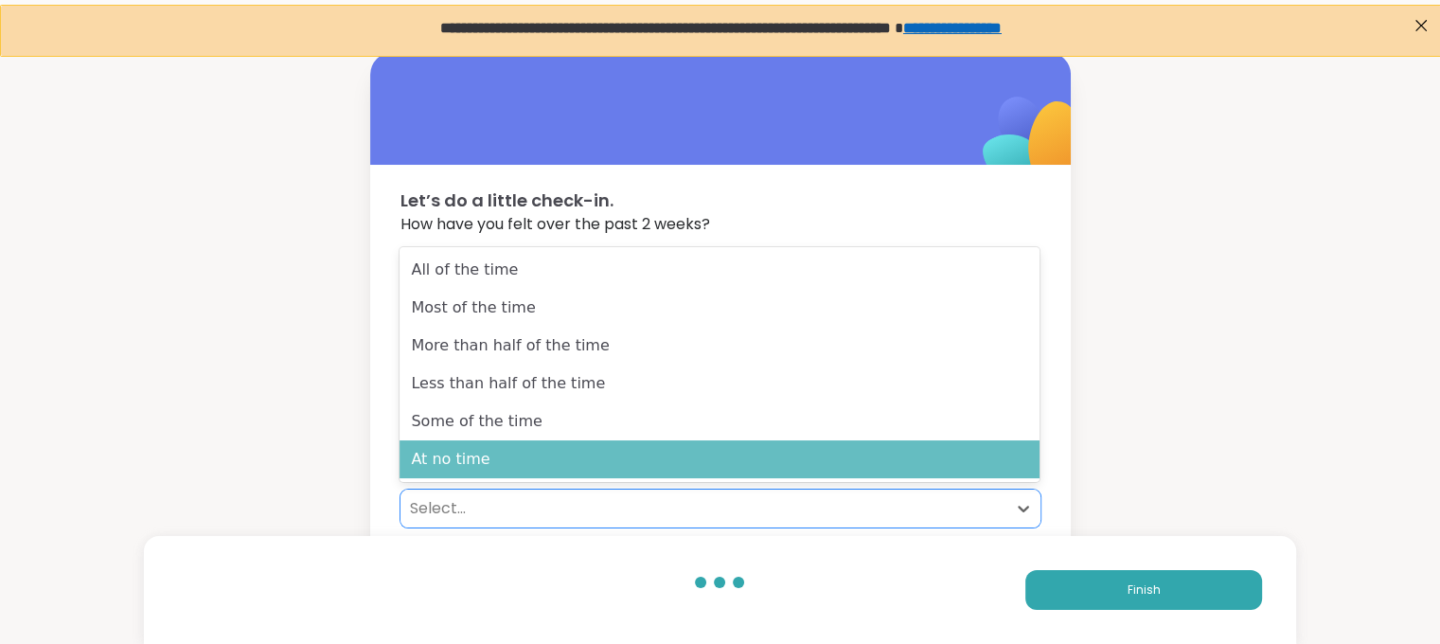
click at [934, 457] on div "At no time" at bounding box center [719, 459] width 640 height 38
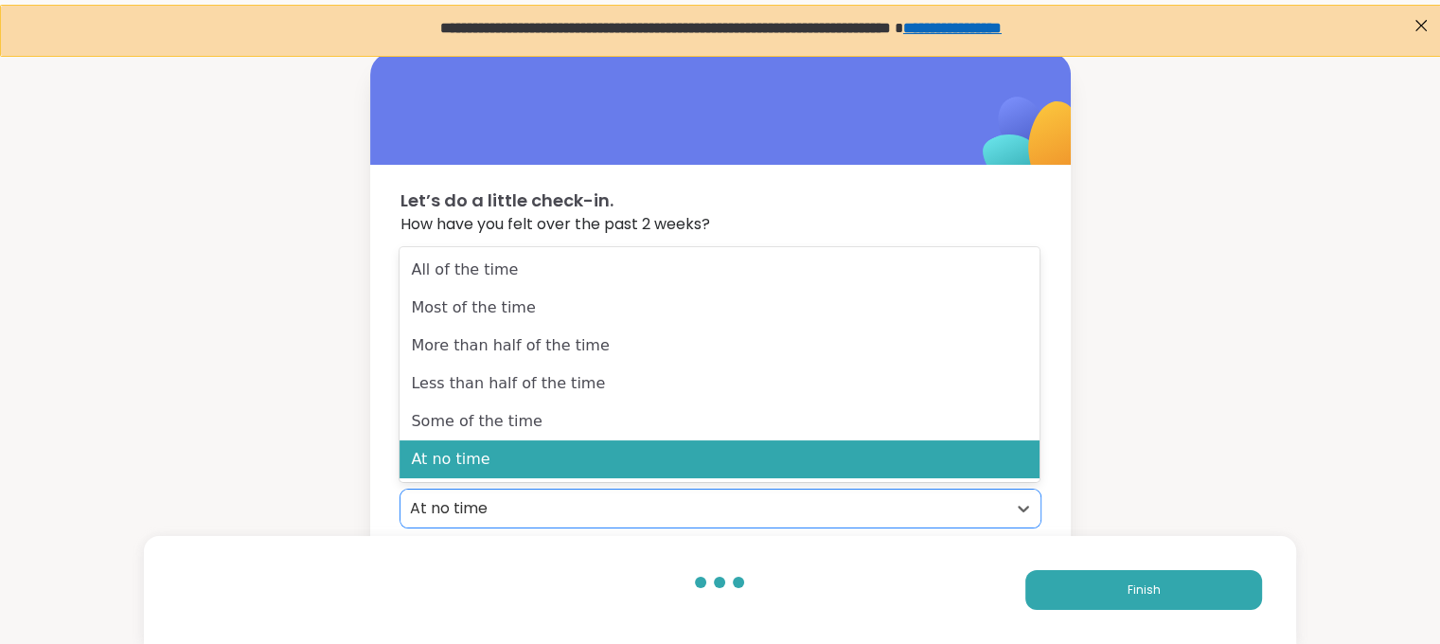
drag, startPoint x: 1034, startPoint y: 524, endPoint x: 1215, endPoint y: 457, distance: 193.8
click at [1215, 457] on div "Let’s do a little check-in. How have you felt over the past 2 weeks? I have fel…" at bounding box center [720, 395] width 1440 height 687
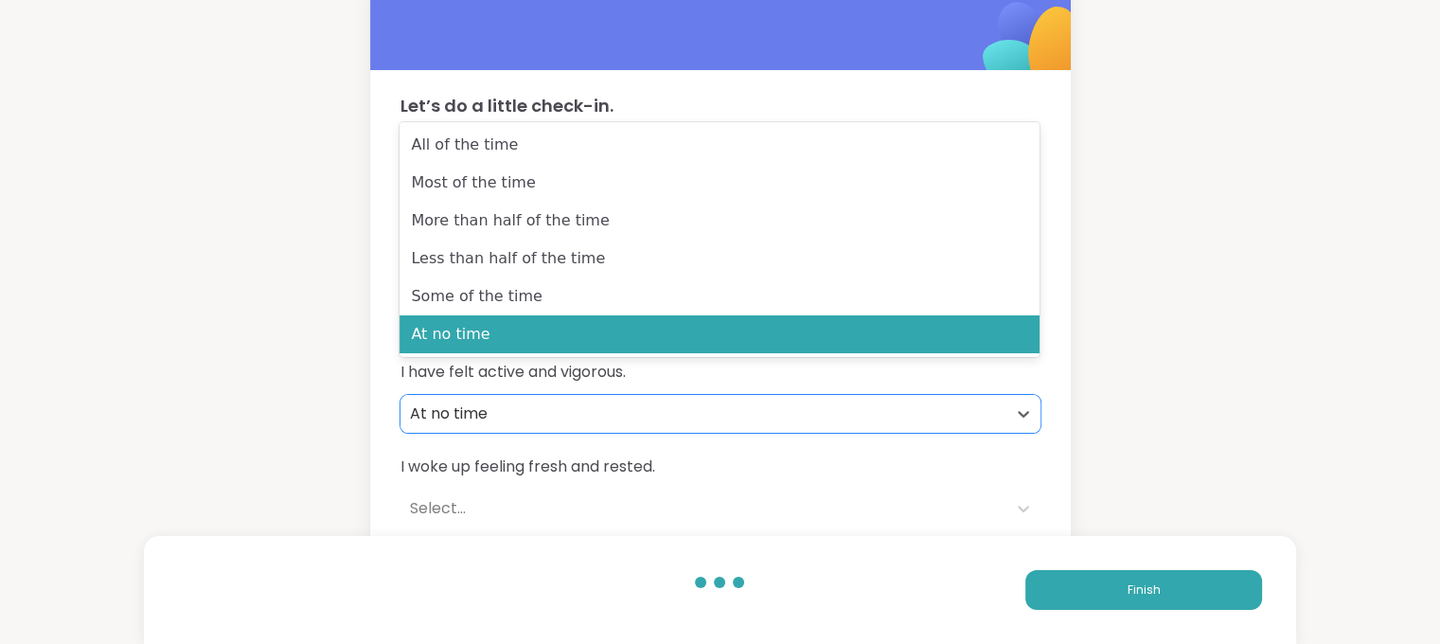
scroll to position [201, 0]
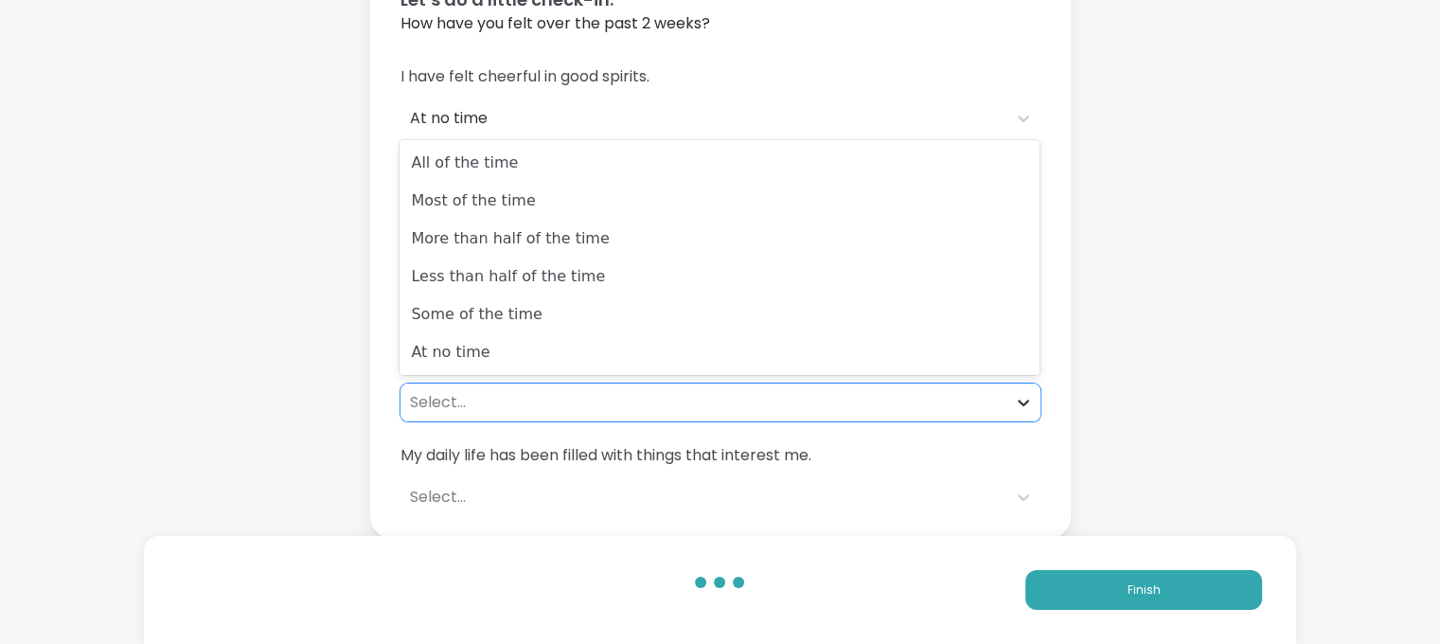
click at [1024, 401] on icon at bounding box center [1023, 402] width 11 height 7
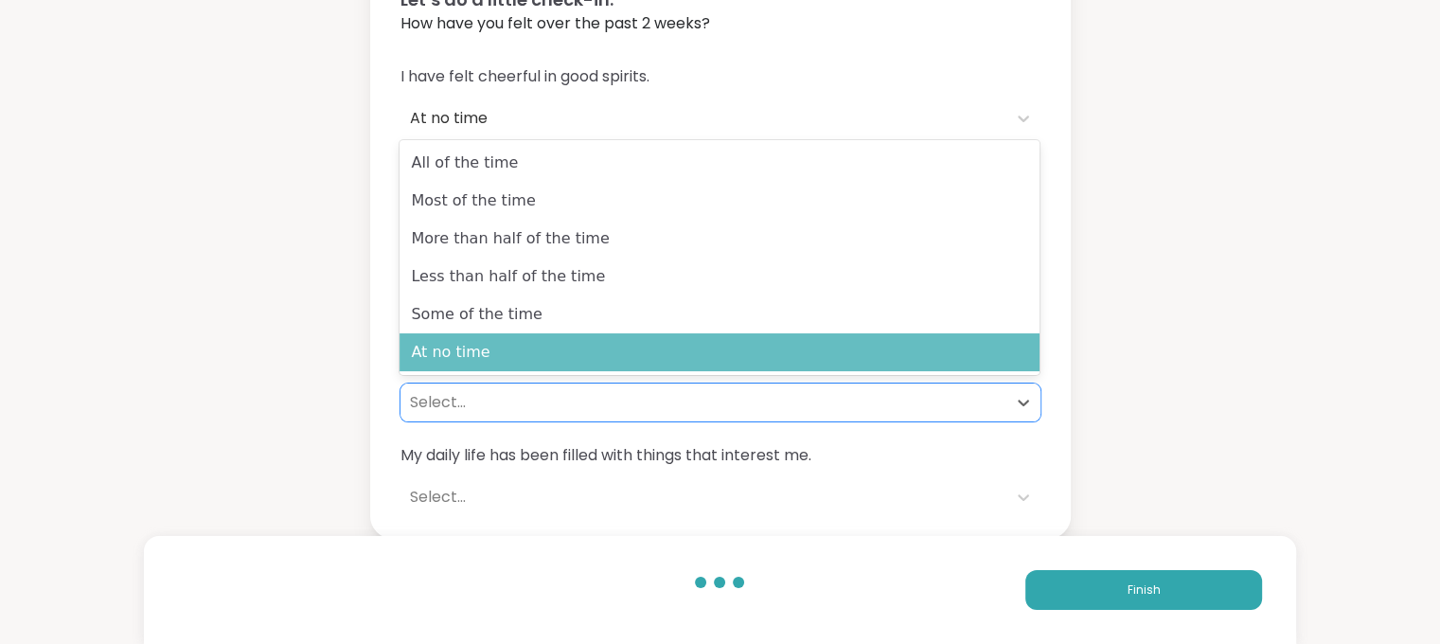
click at [909, 338] on div "At no time" at bounding box center [719, 352] width 640 height 38
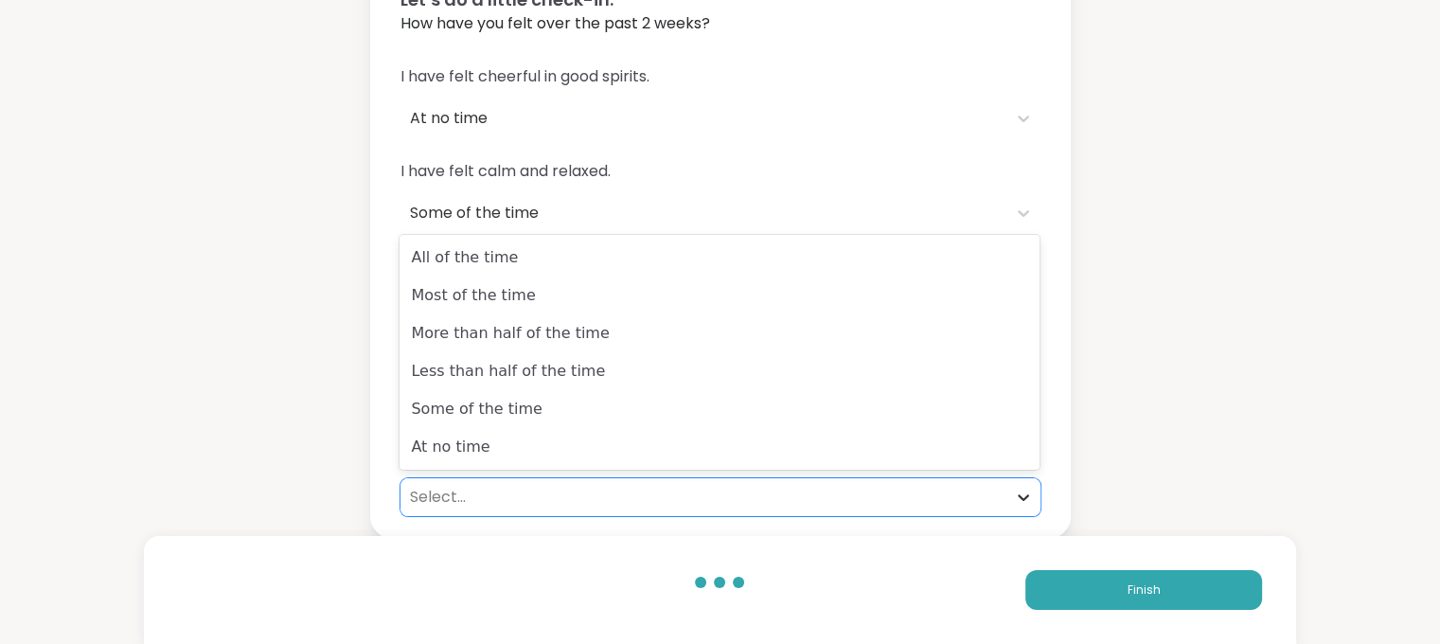
click at [1019, 495] on icon at bounding box center [1023, 497] width 11 height 7
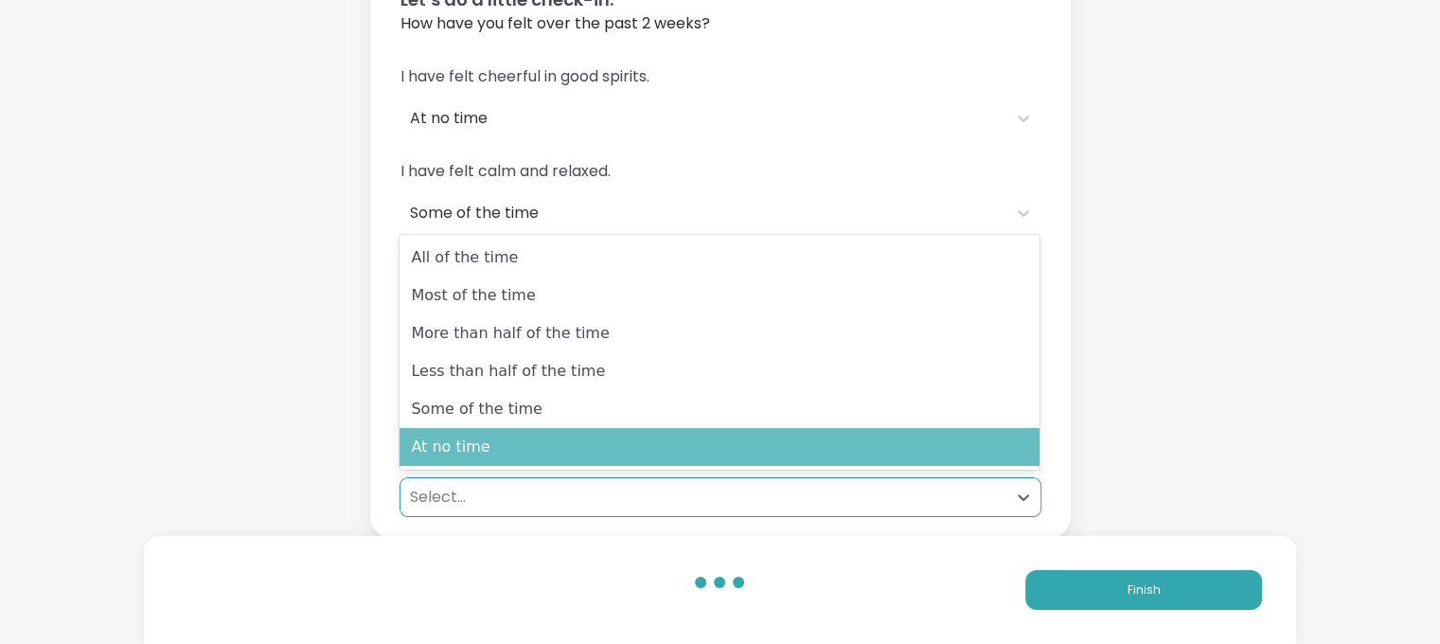
click at [963, 451] on div "At no time" at bounding box center [719, 447] width 640 height 38
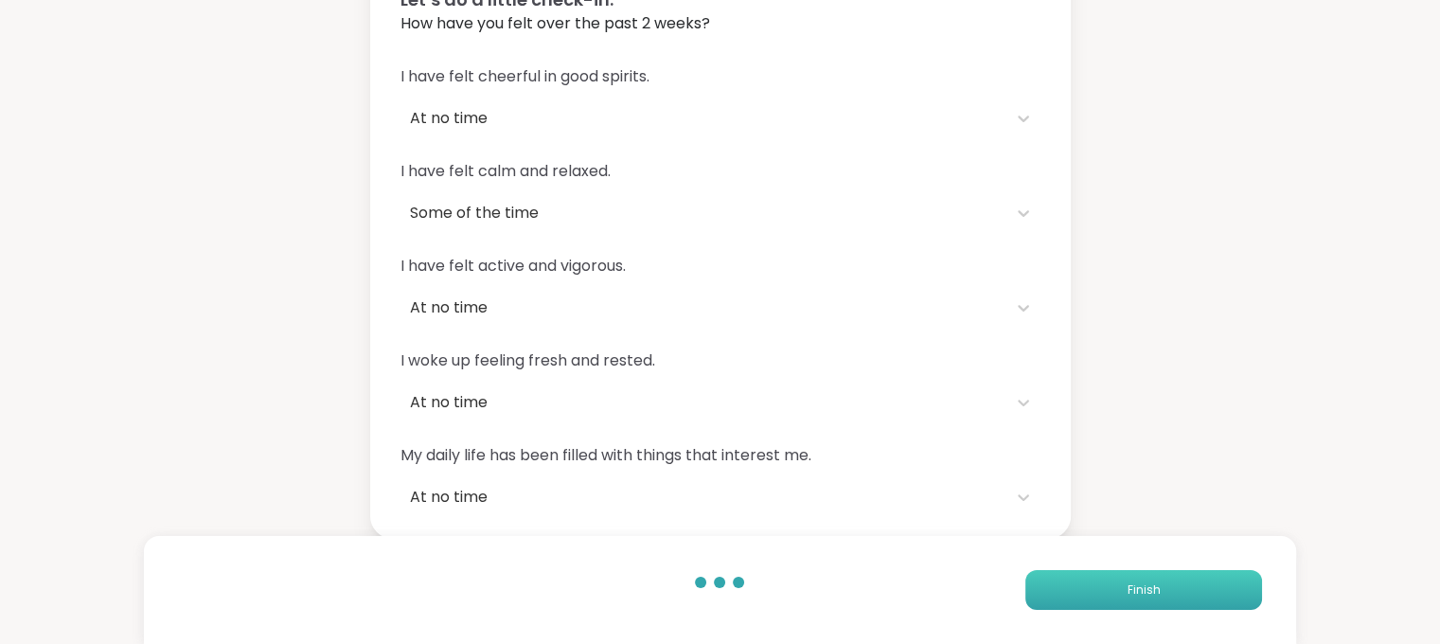
click at [1079, 590] on button "Finish" at bounding box center [1143, 590] width 237 height 40
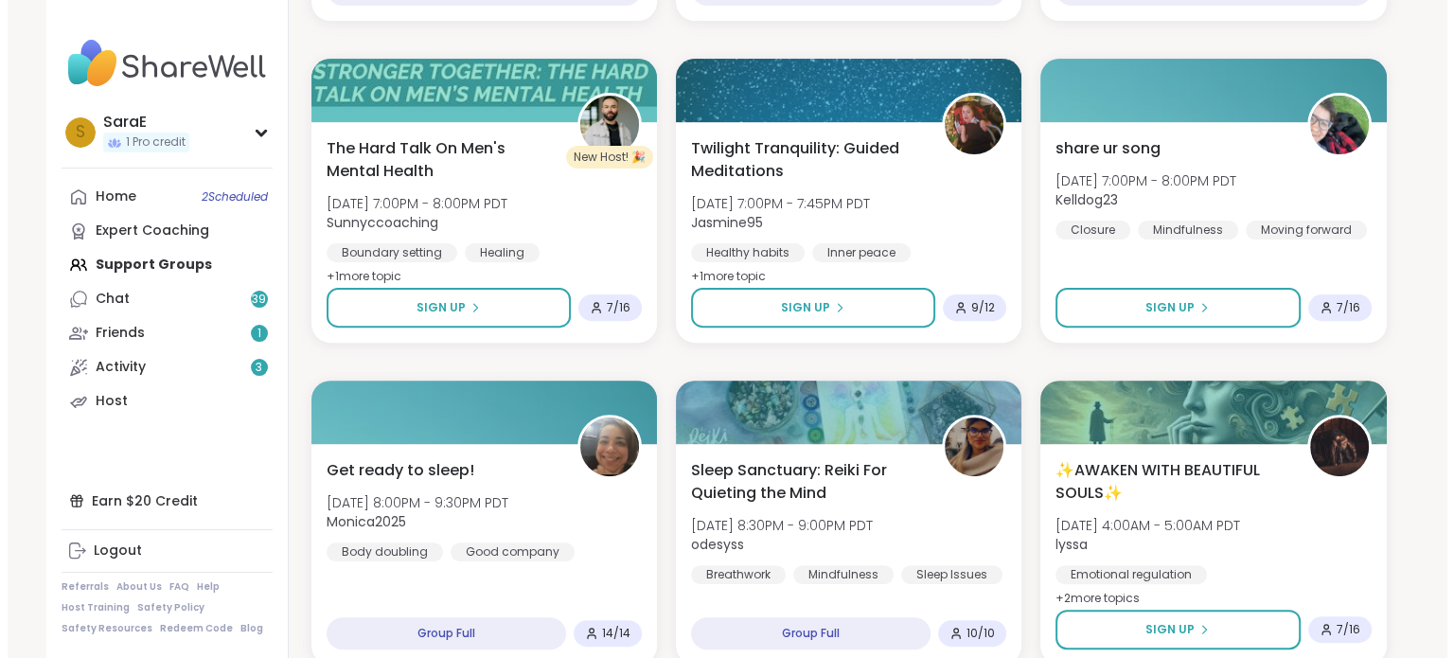
scroll to position [677, 0]
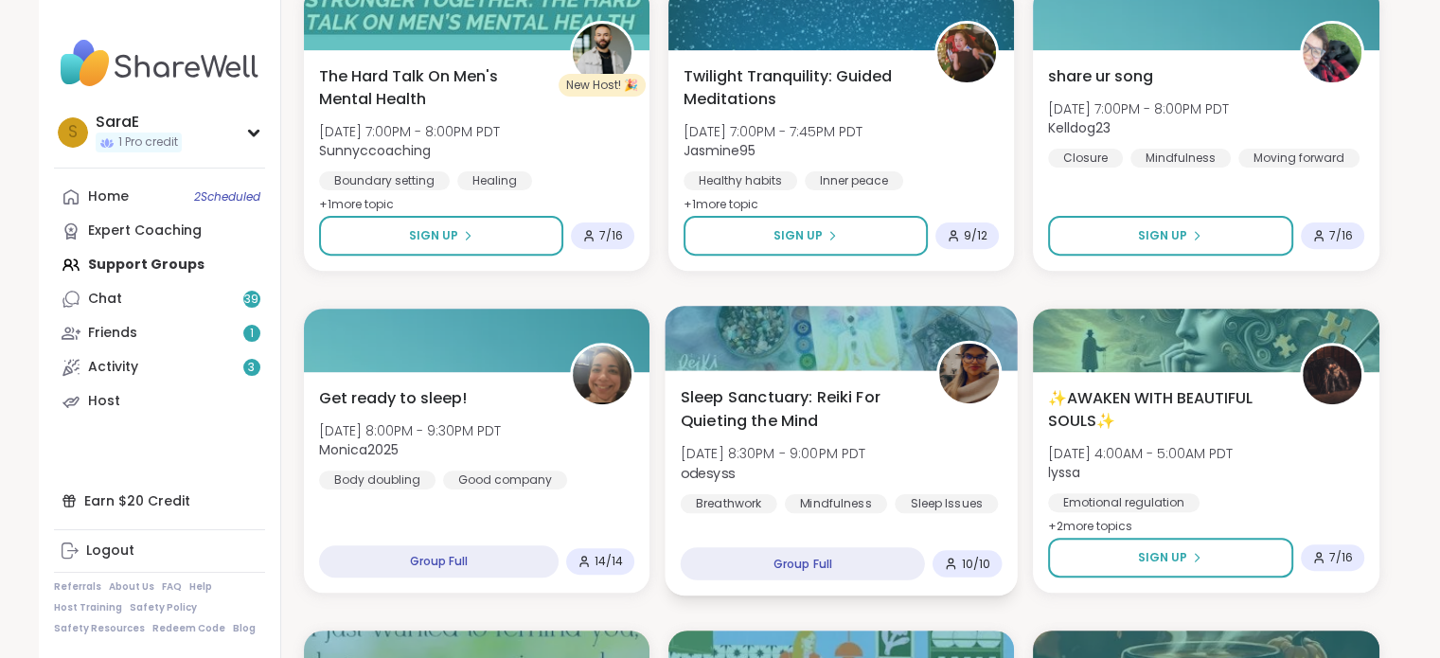
click at [773, 393] on span "Sleep Sanctuary: Reiki For Quieting the Mind" at bounding box center [797, 408] width 235 height 46
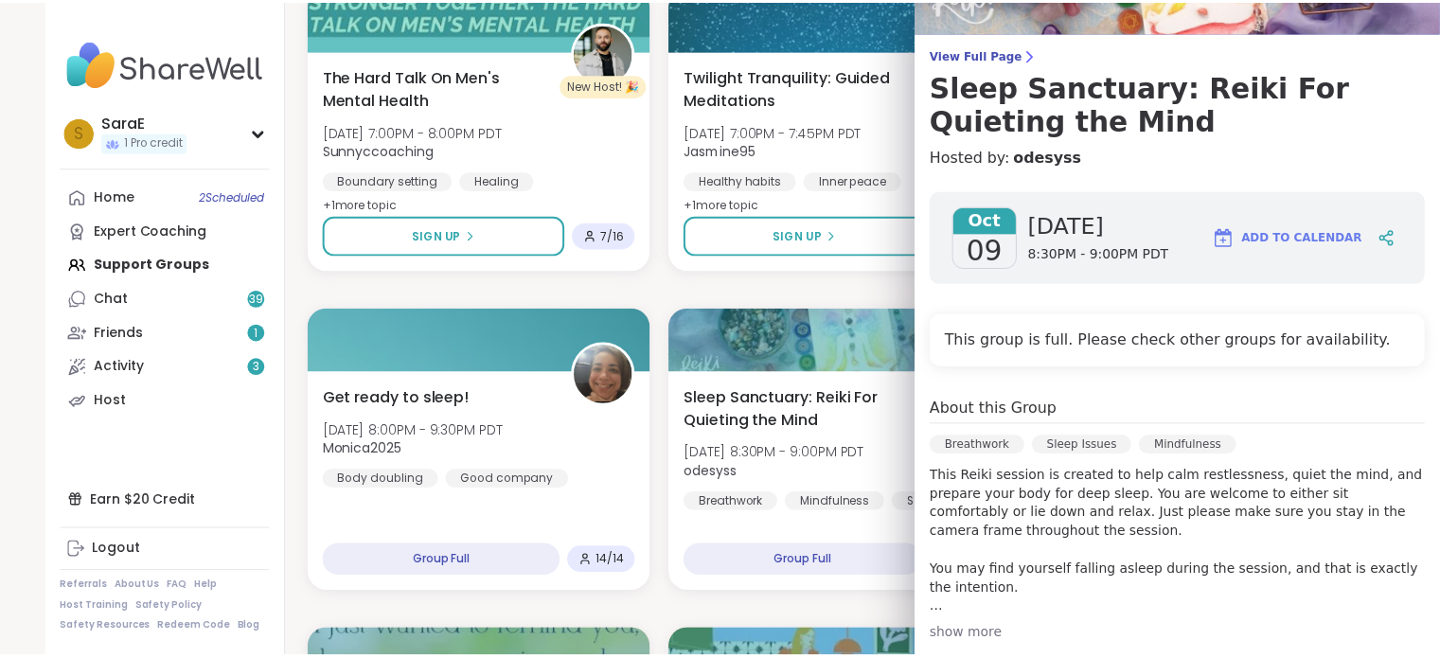
scroll to position [52, 0]
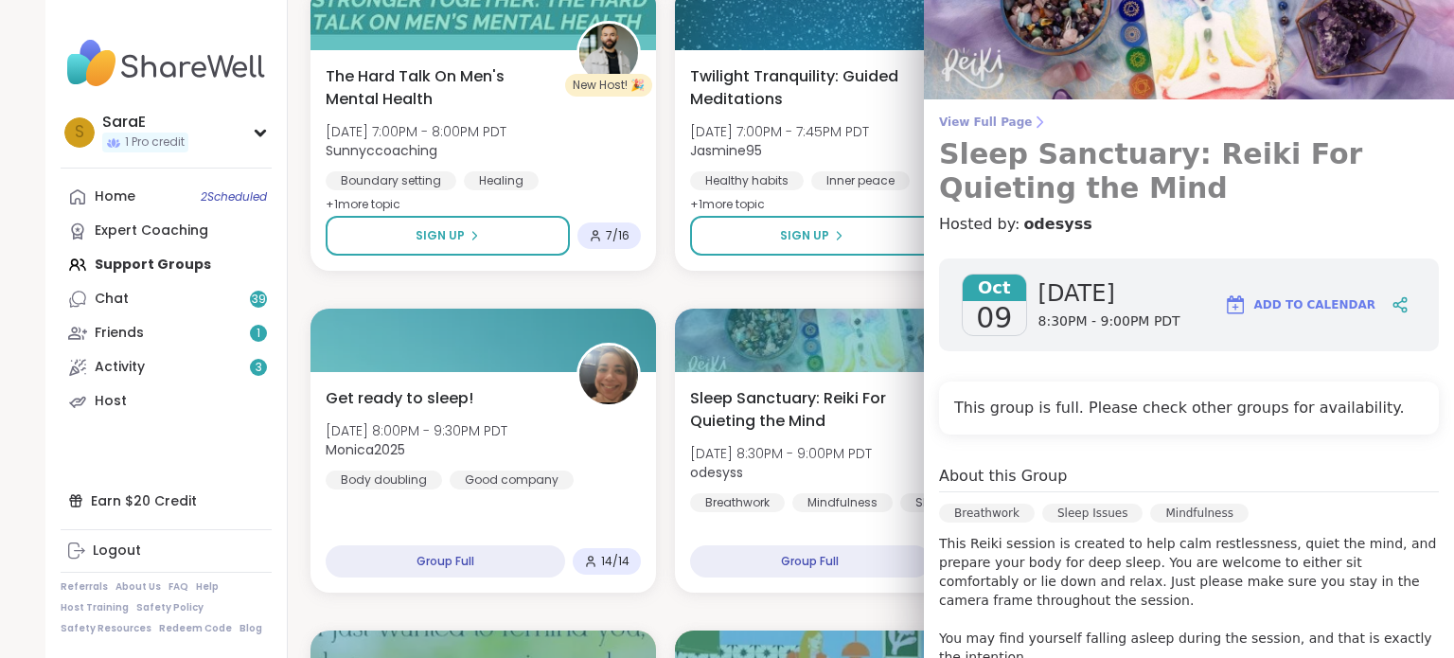
click at [994, 119] on span "View Full Page" at bounding box center [1189, 122] width 500 height 15
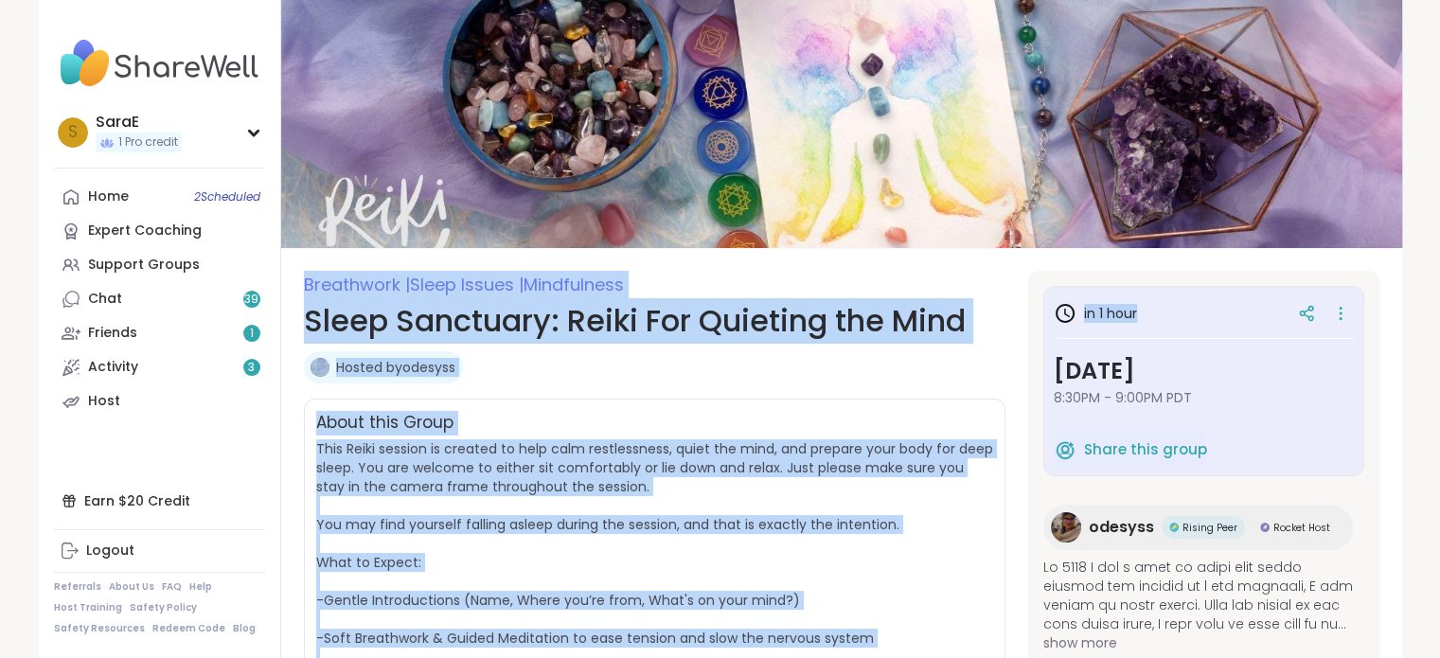
drag, startPoint x: 1325, startPoint y: 265, endPoint x: 1450, endPoint y: 190, distance: 145.6
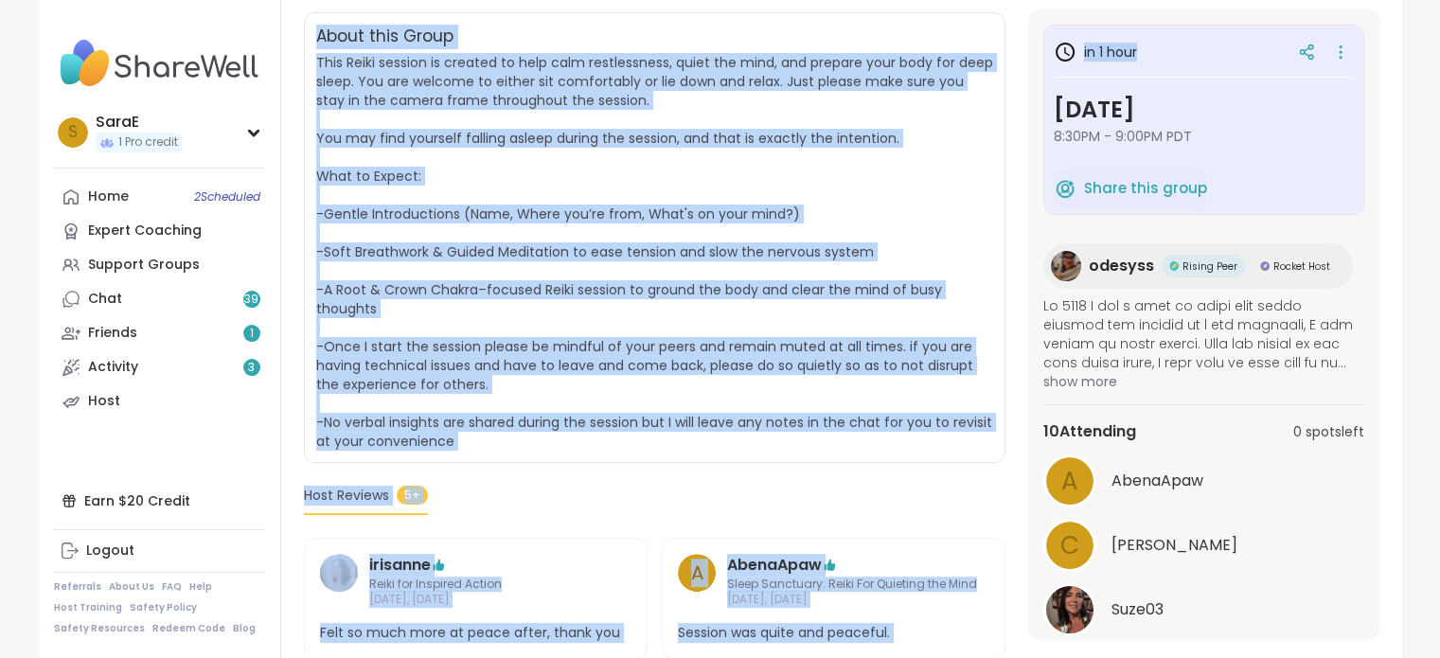
scroll to position [393, 0]
